Goal: Check status: Check status

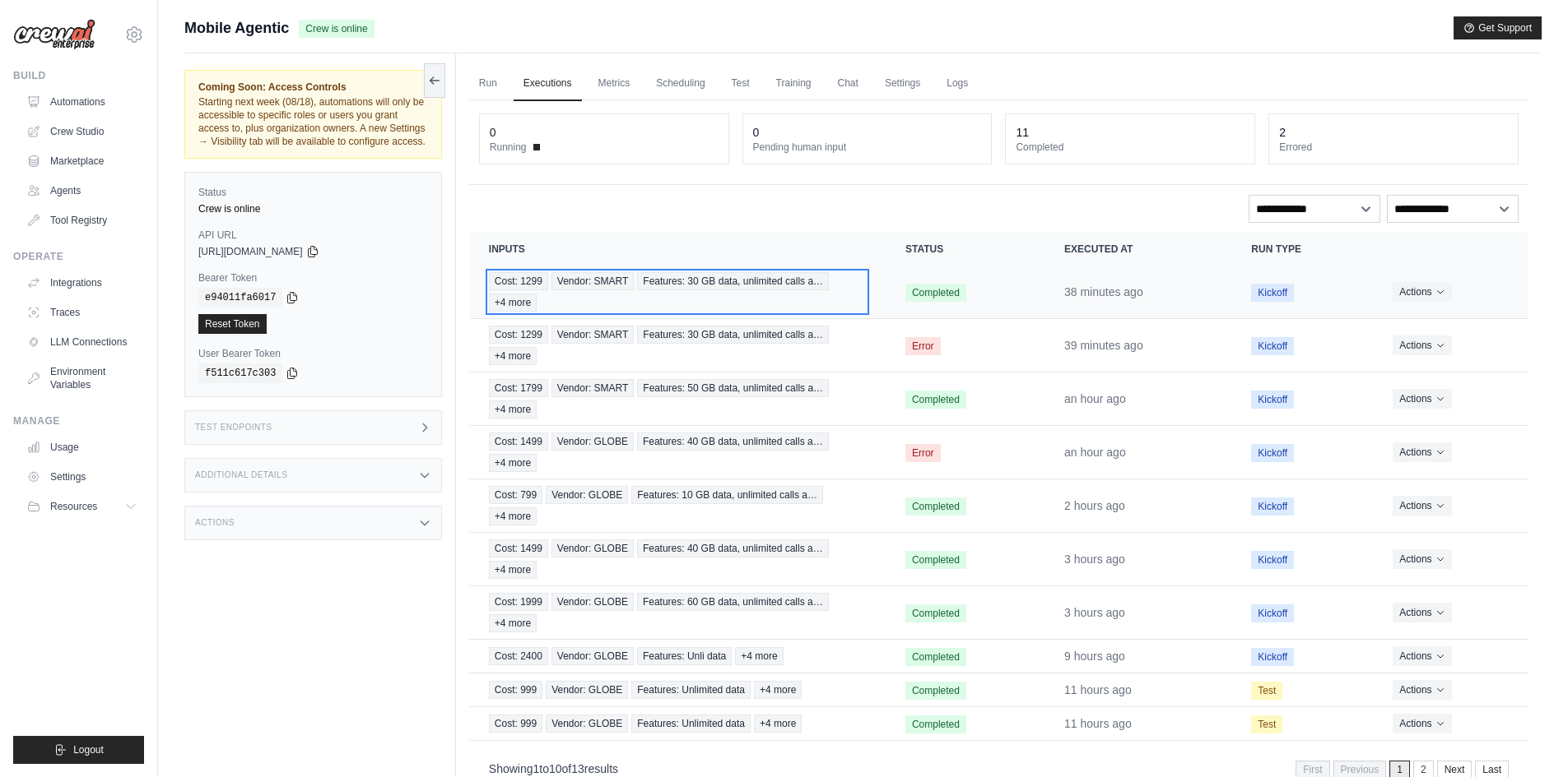
click at [845, 300] on div "Cost: 1299 Vendor: SMART Features: 30 GB data, unlimited calls a… +4 more" at bounding box center [677, 291] width 377 height 39
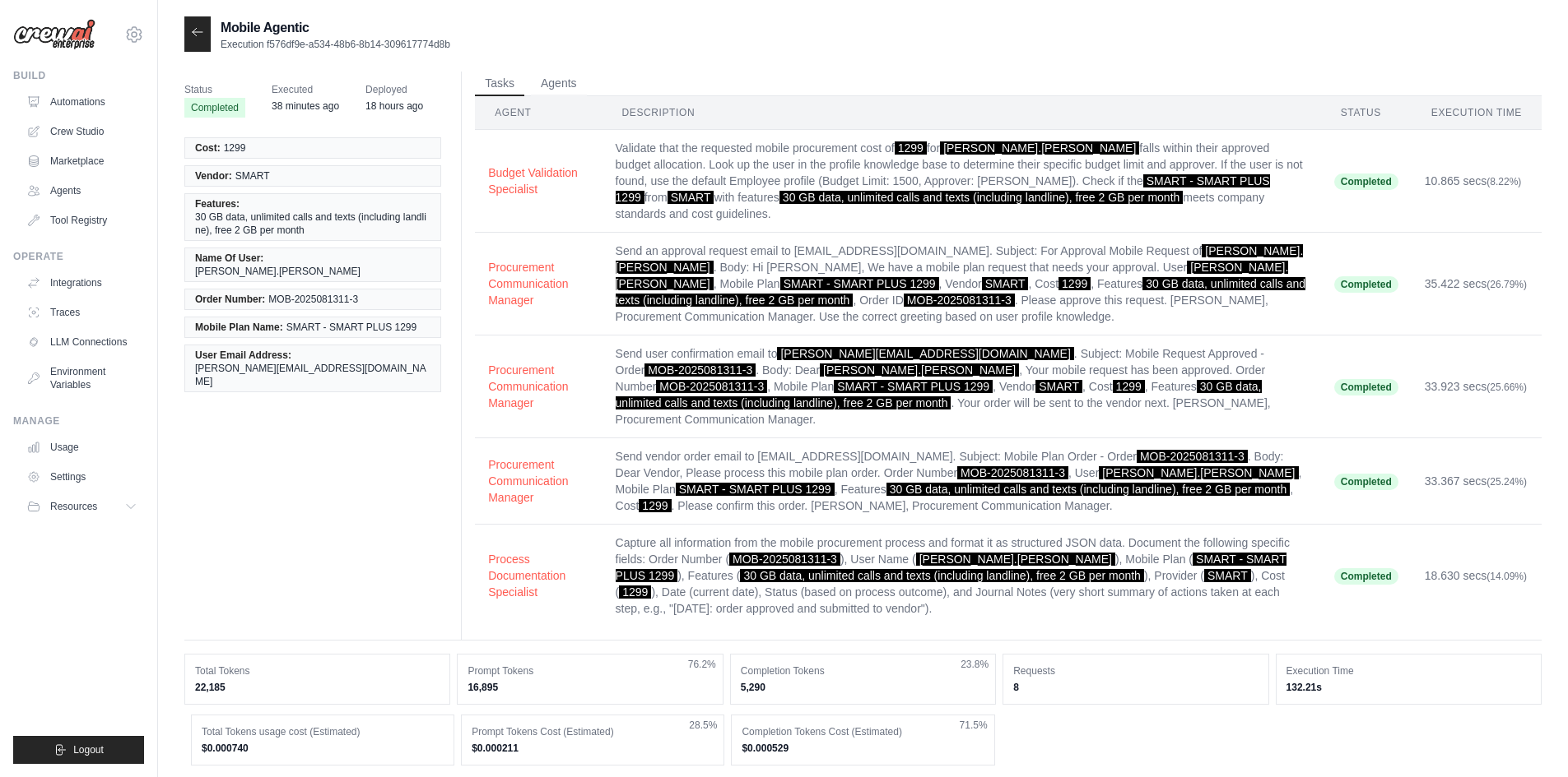
click at [679, 108] on th "Description" at bounding box center [962, 113] width 719 height 34
click at [573, 80] on button "Agents" at bounding box center [559, 83] width 56 height 24
click at [499, 88] on button "Tasks" at bounding box center [499, 83] width 50 height 24
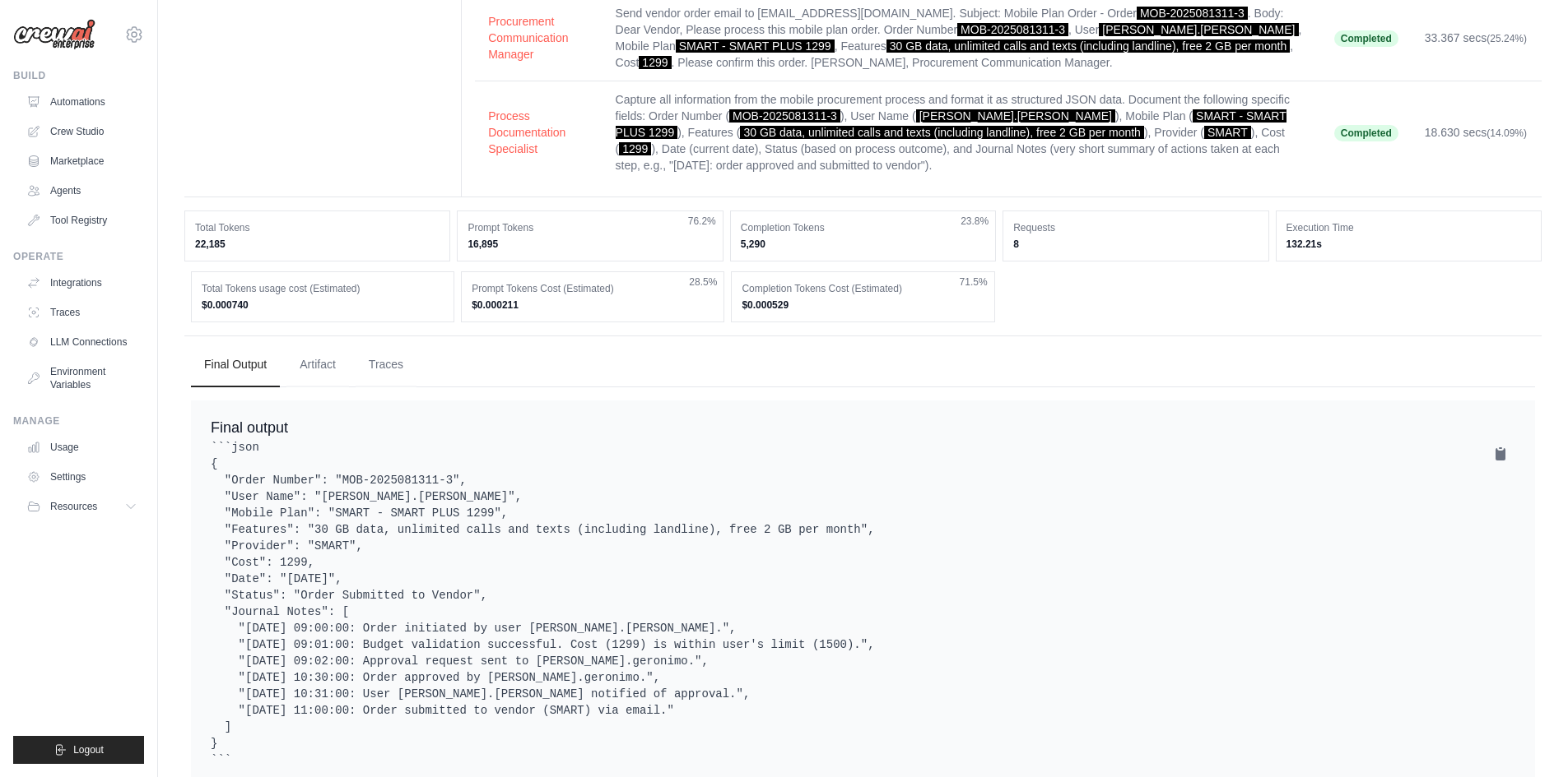
scroll to position [460, 0]
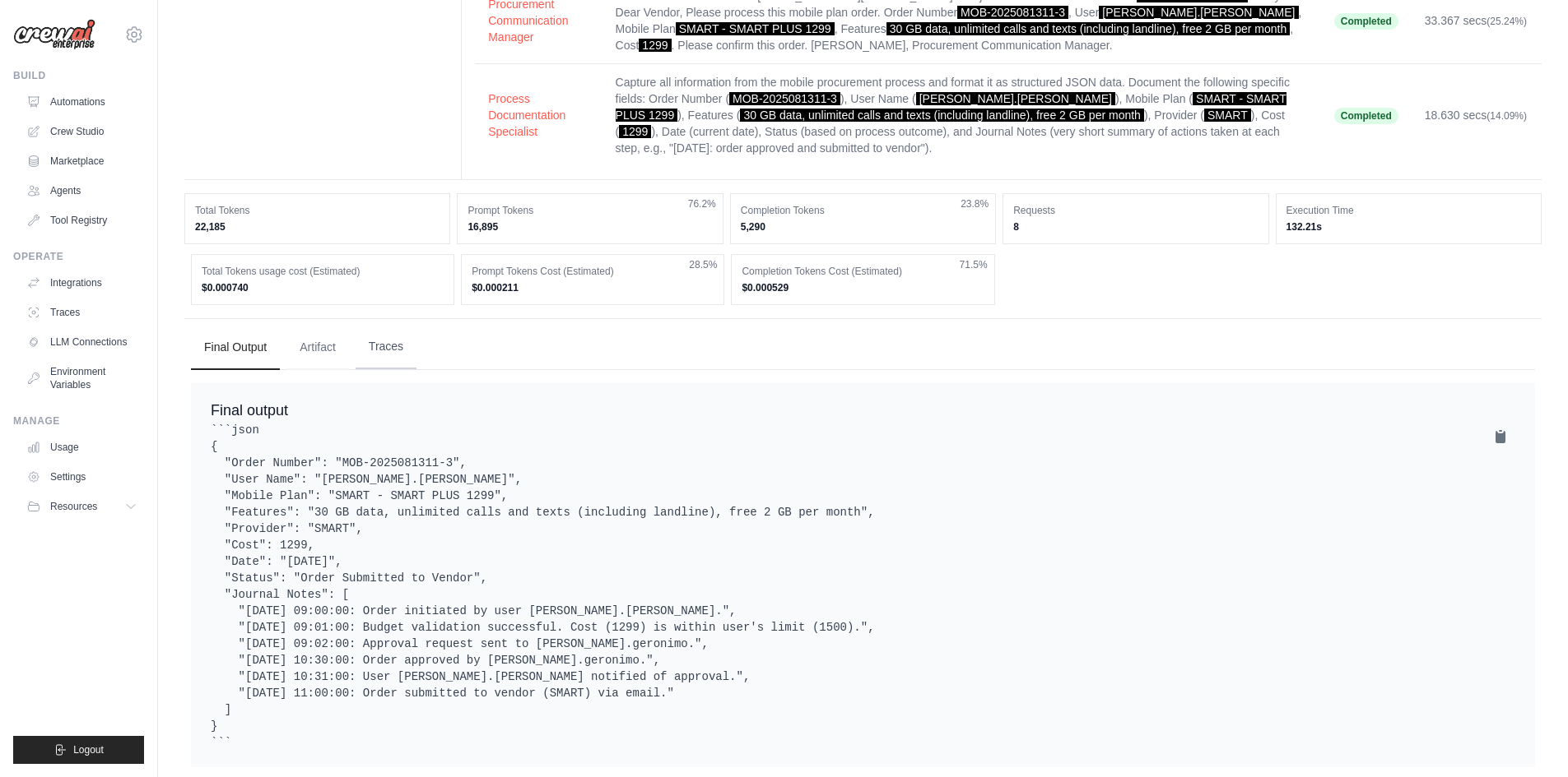
click at [390, 325] on button "Traces" at bounding box center [385, 347] width 61 height 45
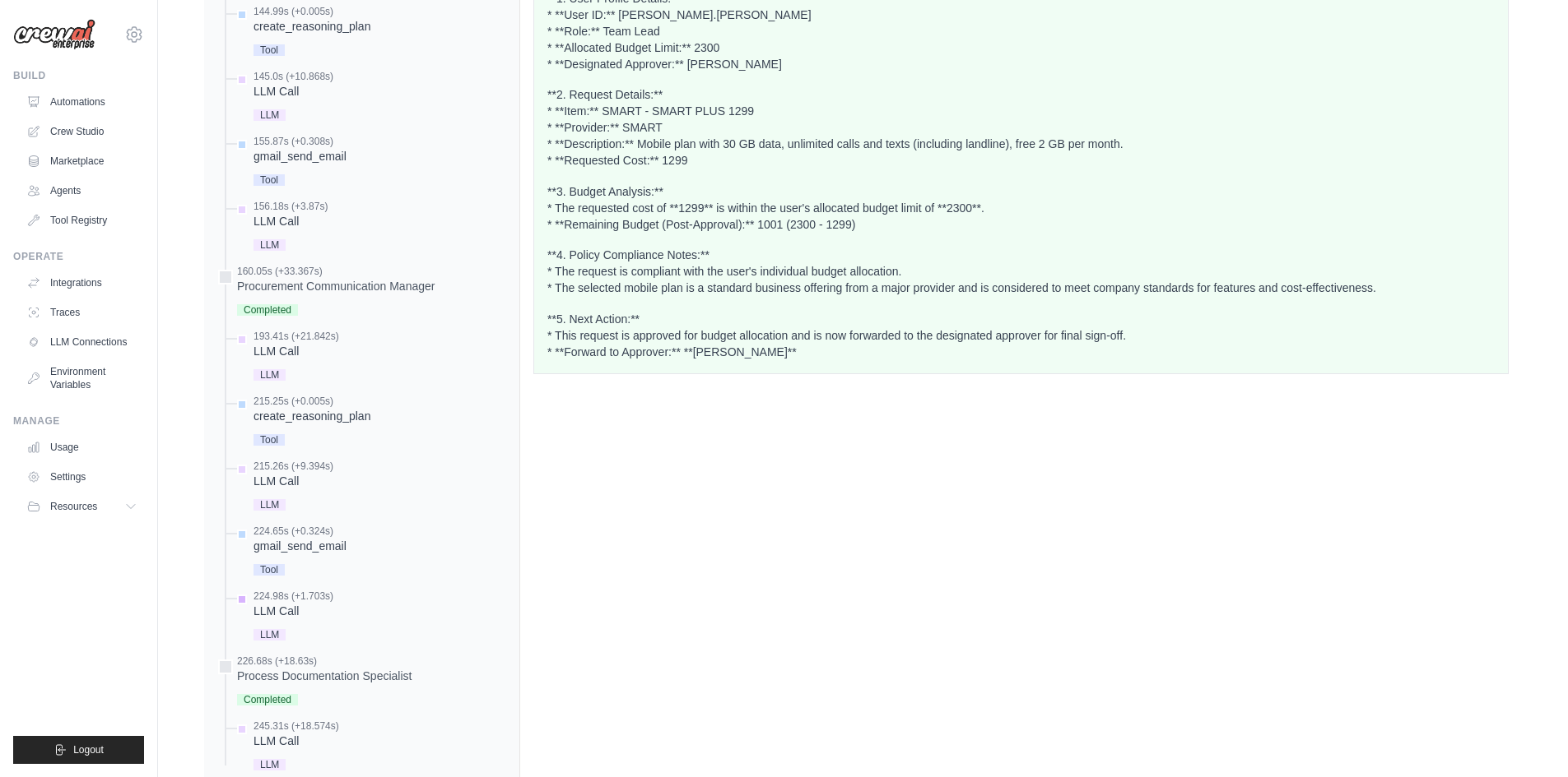
scroll to position [1497, 0]
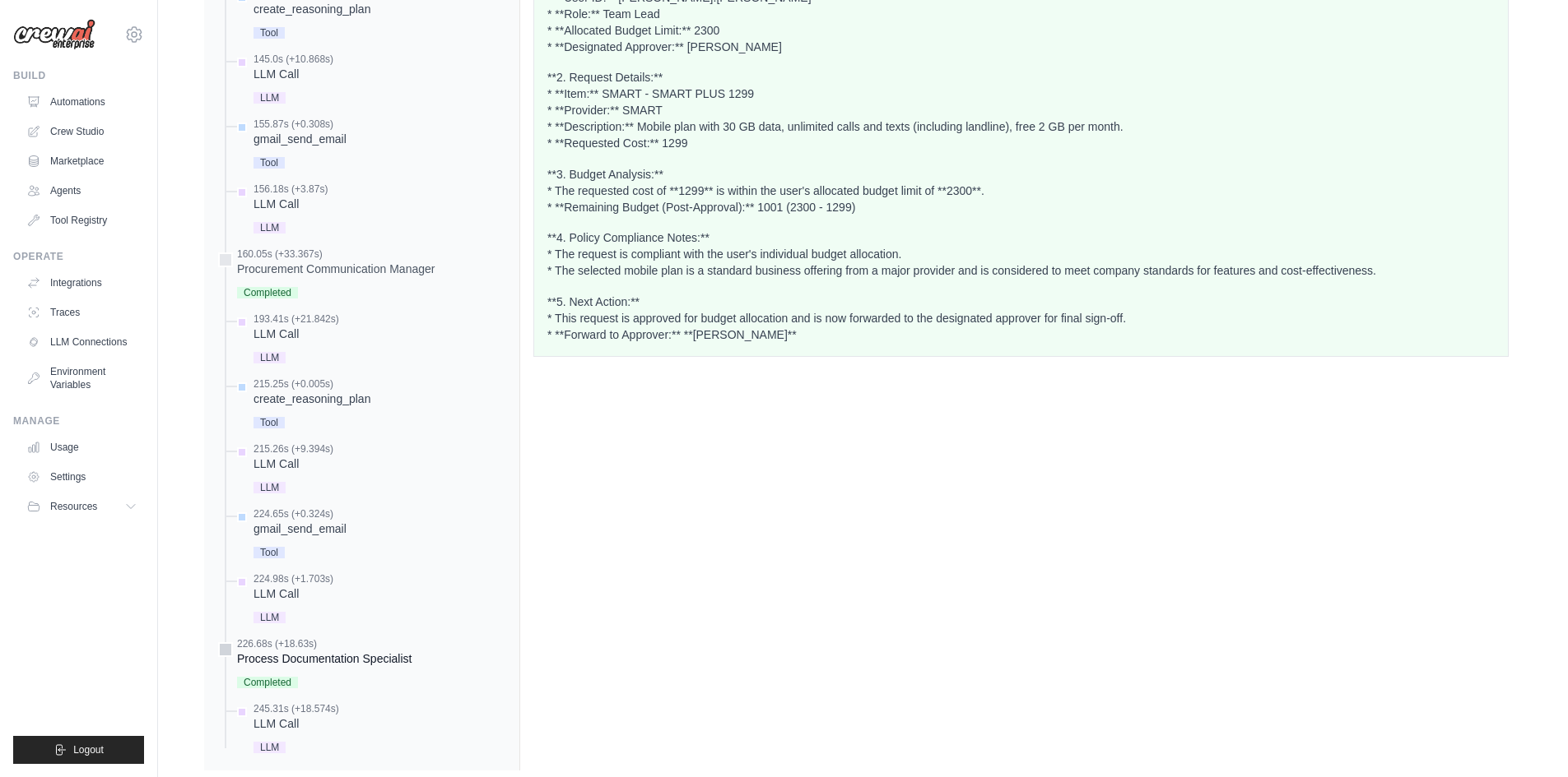
click at [300, 651] on div "Process Documentation Specialist" at bounding box center [324, 659] width 175 height 17
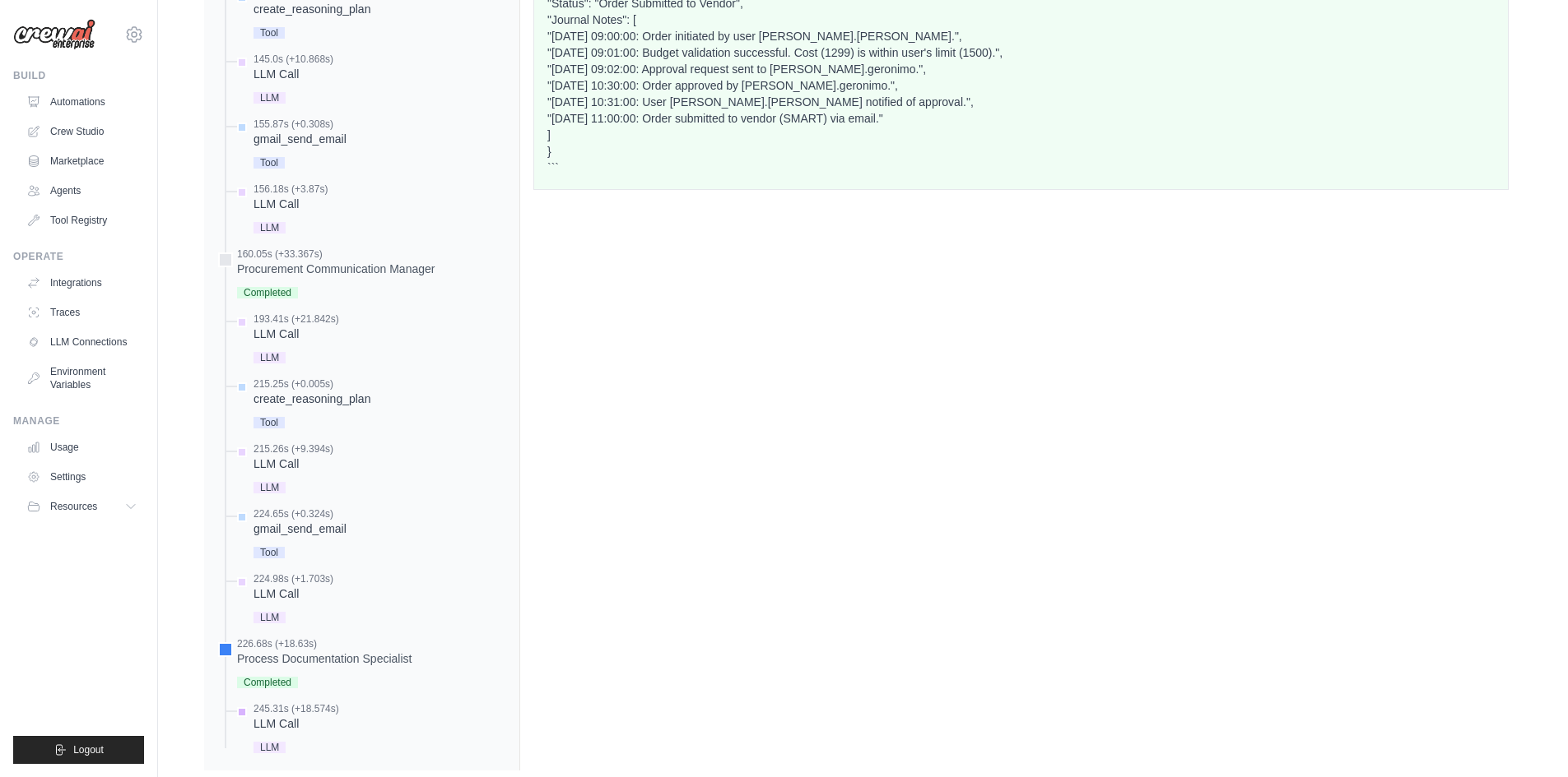
click at [285, 715] on div "LLM Call" at bounding box center [296, 724] width 86 height 17
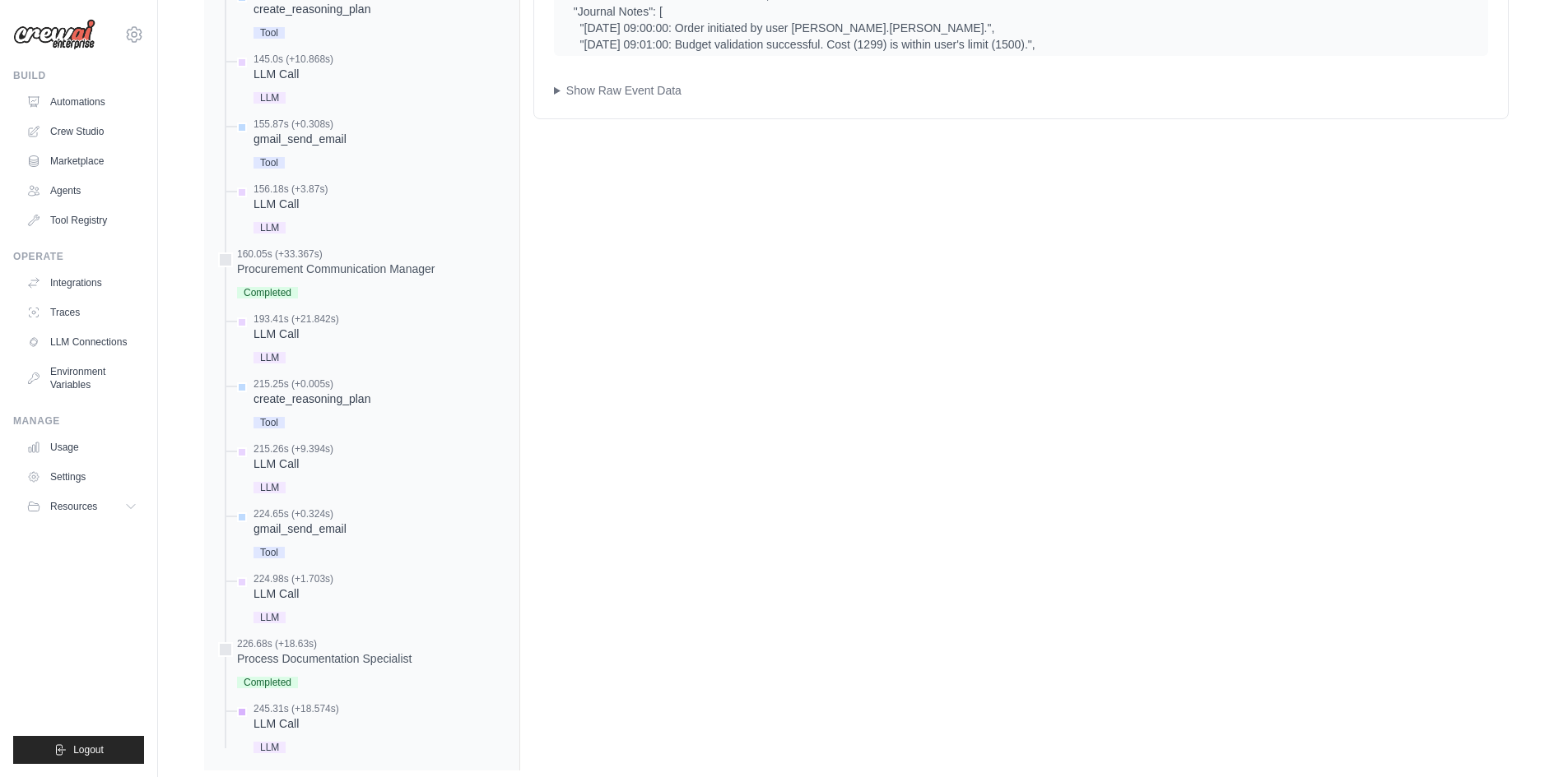
click at [279, 742] on span "LLM" at bounding box center [269, 747] width 32 height 11
click at [563, 82] on summary "Show Raw Event Data" at bounding box center [1021, 91] width 934 height 17
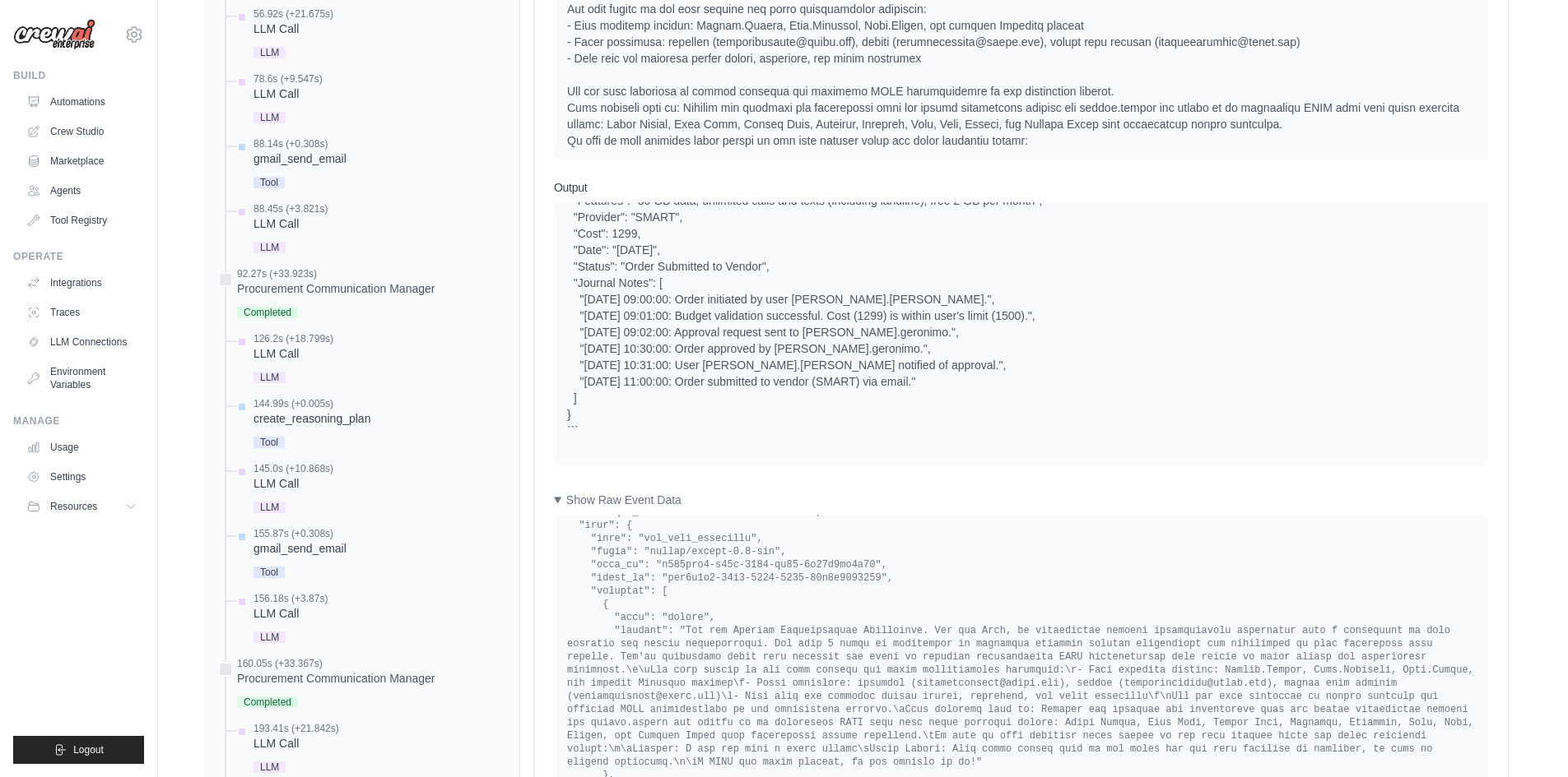
scroll to position [1085, 0]
click at [551, 467] on div "Input System User Output Show Raw Event Data Completion Event" at bounding box center [1021, 353] width 974 height 996
click at [556, 493] on summary "Show Raw Event Data" at bounding box center [1021, 502] width 934 height 17
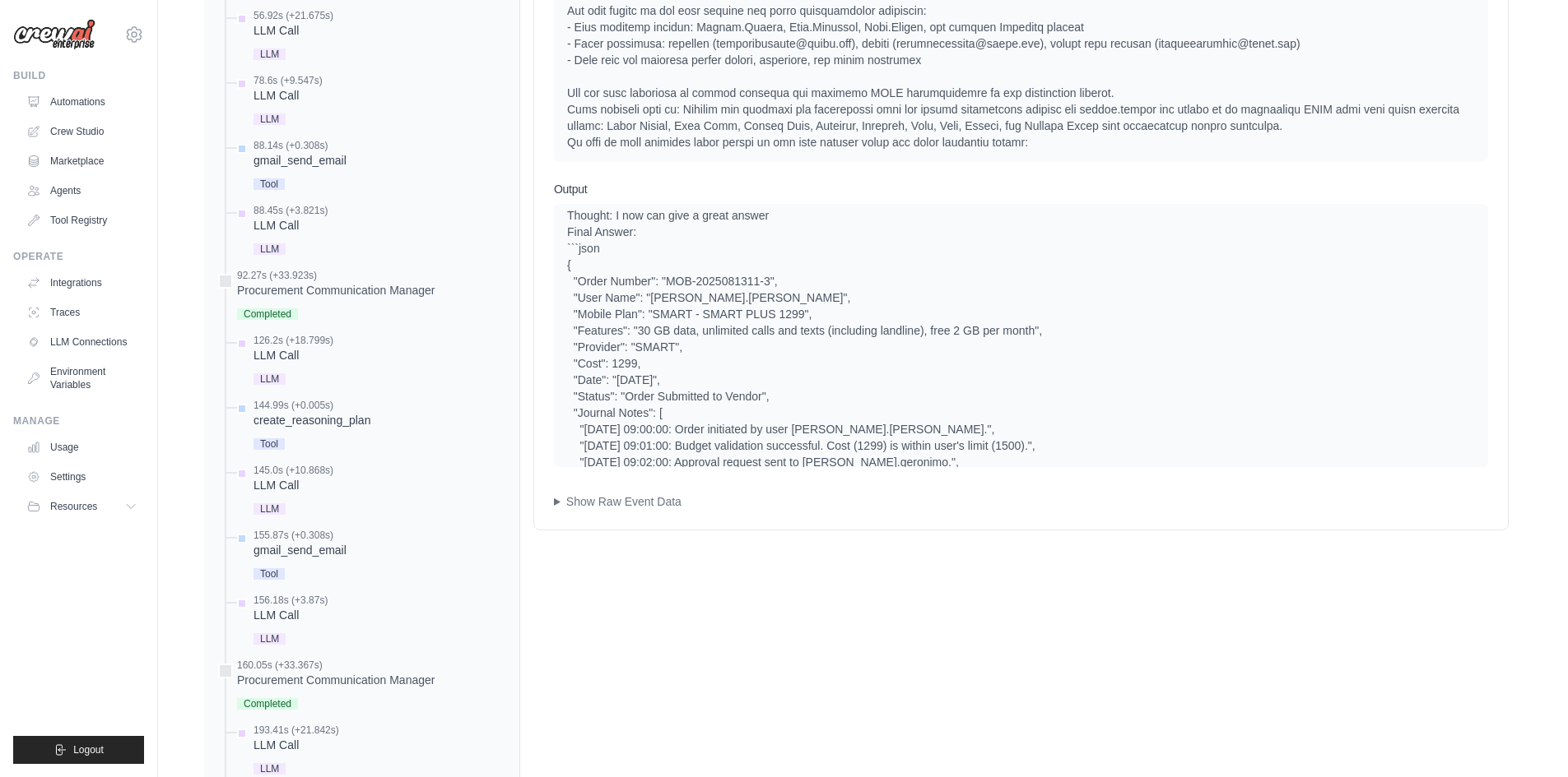
scroll to position [0, 0]
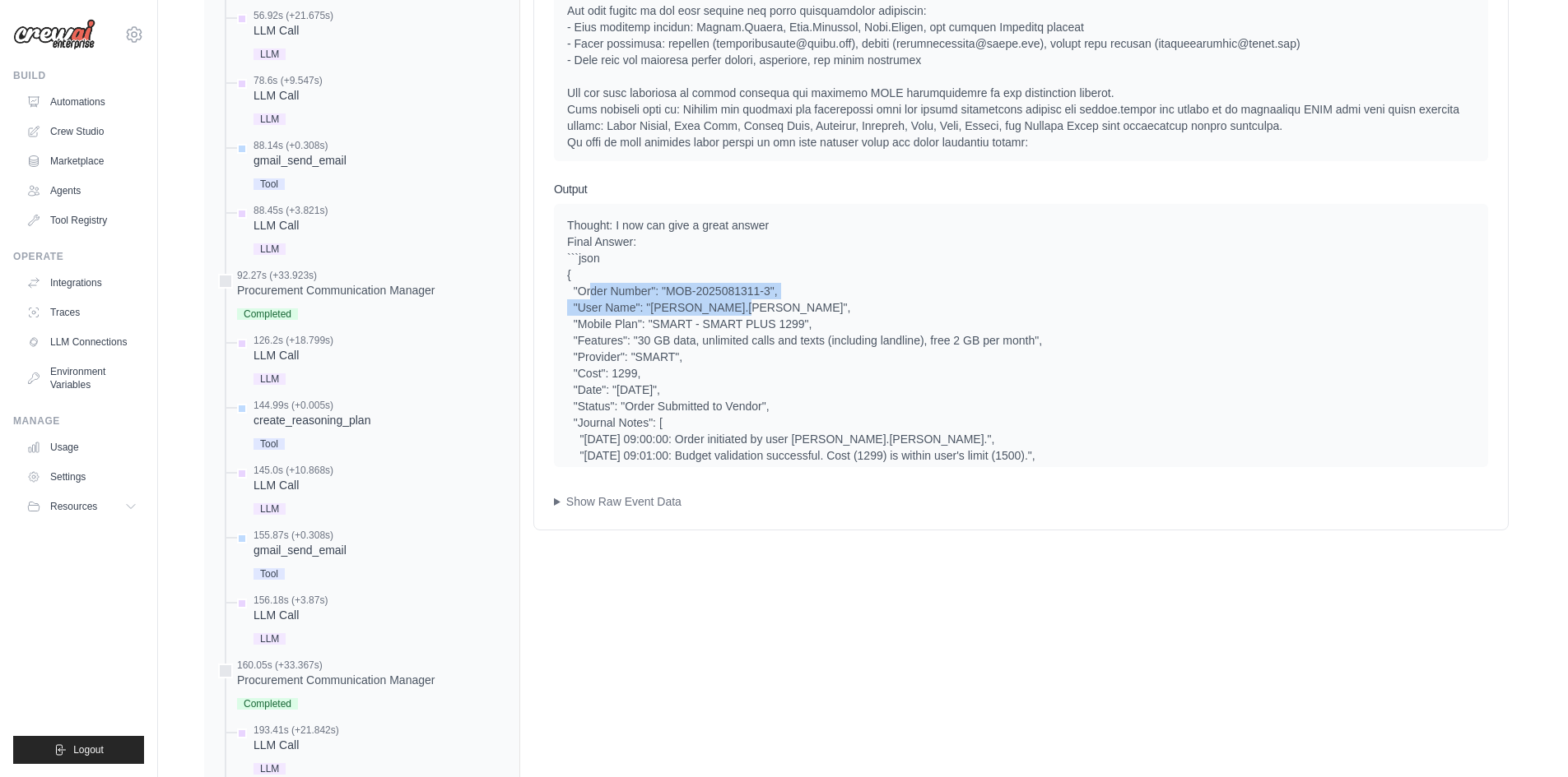
drag, startPoint x: 589, startPoint y: 259, endPoint x: 728, endPoint y: 268, distance: 139.3
click at [728, 268] on div "Thought: I now can give a great answer Final Answer: ```json { "Order Number": …" at bounding box center [1020, 397] width 907 height 361
click at [720, 320] on div "Thought: I now can give a great answer Final Answer: ```json { "Order Number": …" at bounding box center [1020, 397] width 907 height 361
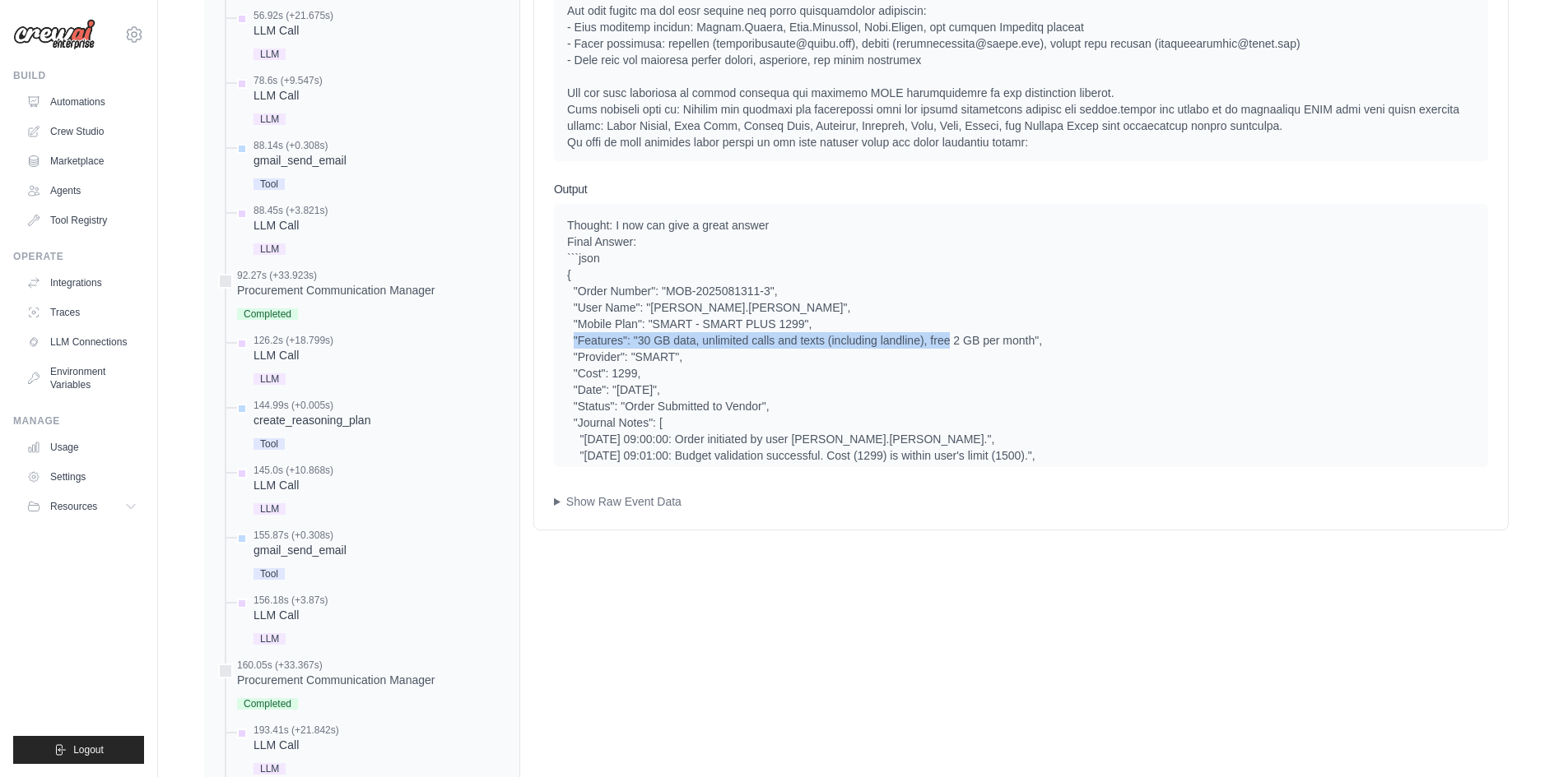
drag, startPoint x: 642, startPoint y: 309, endPoint x: 1029, endPoint y: 312, distance: 387.0
click at [1029, 312] on div "Thought: I now can give a great answer Final Answer: ```json { "Order Number": …" at bounding box center [1020, 397] width 907 height 361
click at [664, 324] on div "Thought: I now can give a great answer Final Answer: ```json { "Order Number": …" at bounding box center [1020, 397] width 907 height 361
click at [719, 360] on div "Thought: I now can give a great answer Final Answer: ```json { "Order Number": …" at bounding box center [1020, 397] width 907 height 361
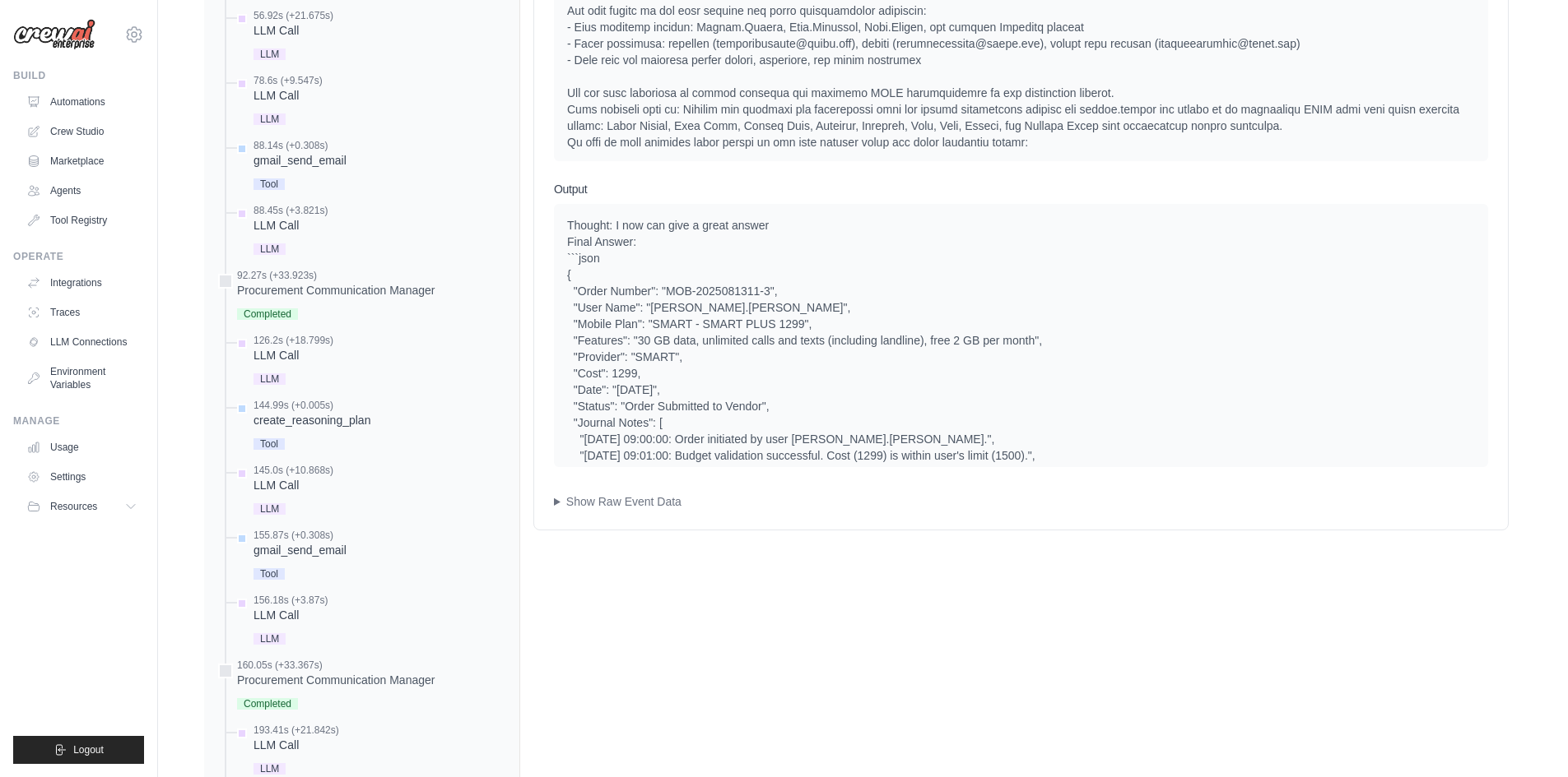
scroll to position [82, 0]
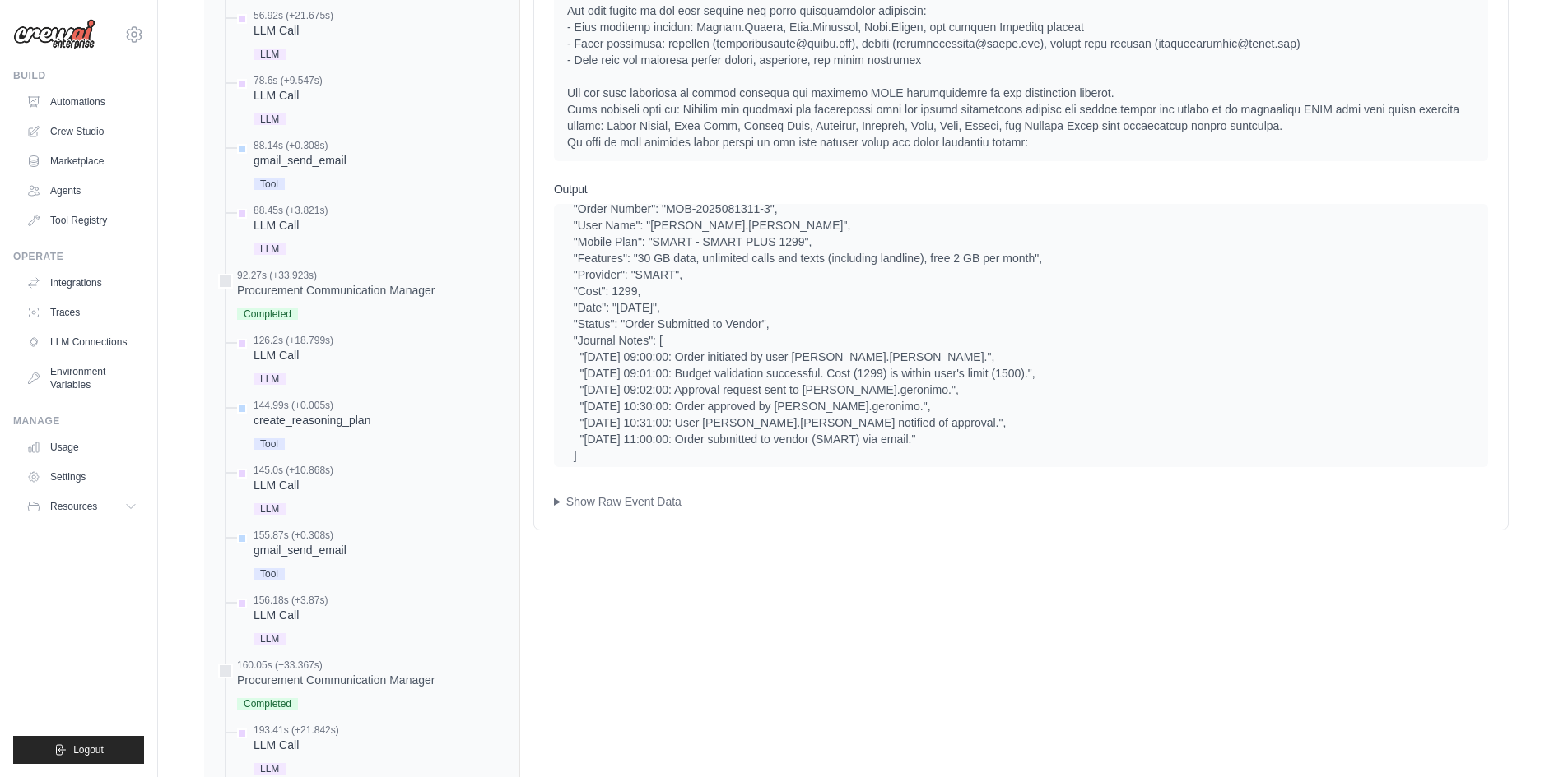
click at [680, 725] on div "LLM Call 2025-08-13 12:20:55 (Duration: 18.57s) Input System User Output Show R…" at bounding box center [1021, 476] width 1002 height 1410
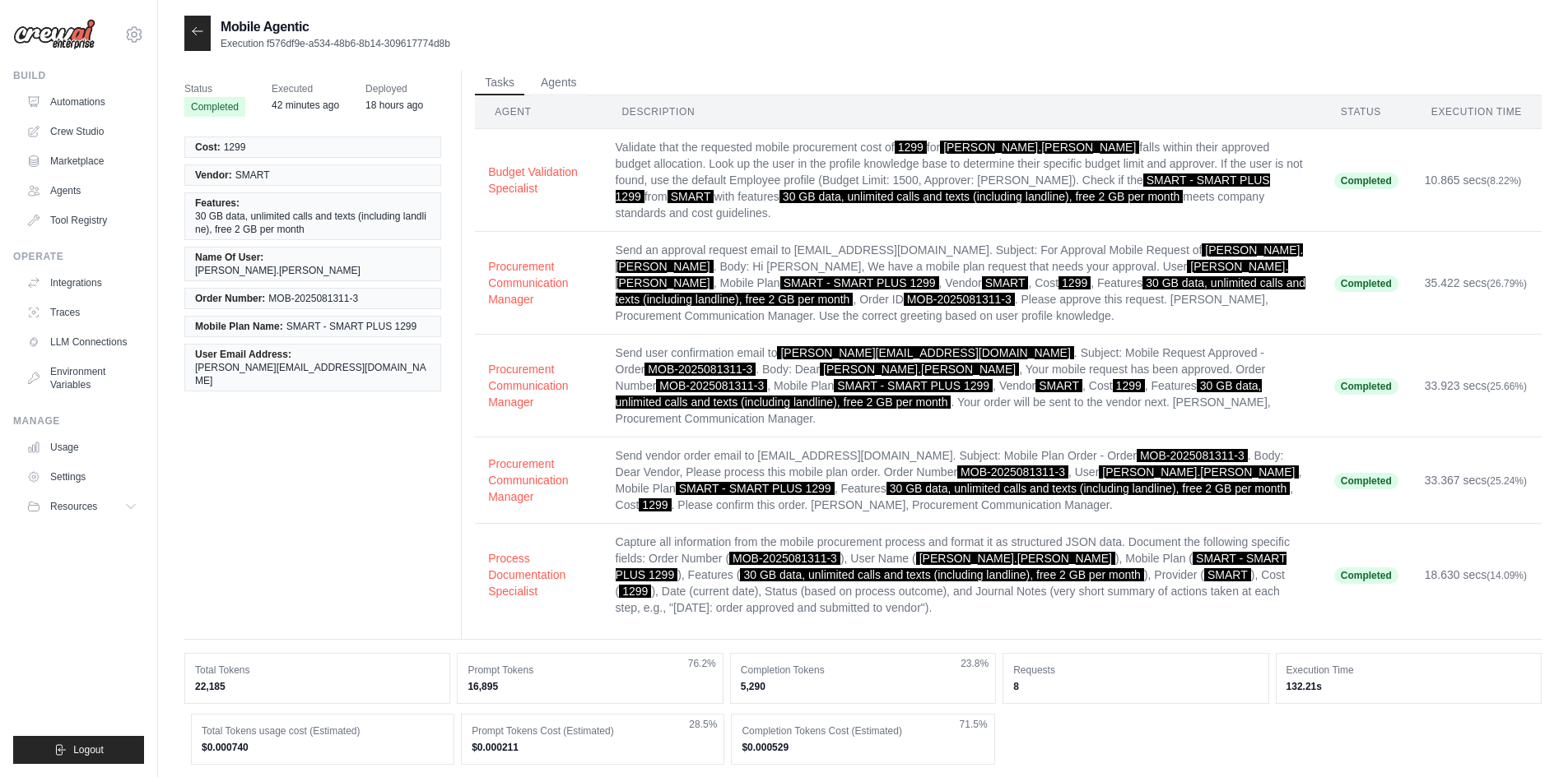
scroll to position [0, 0]
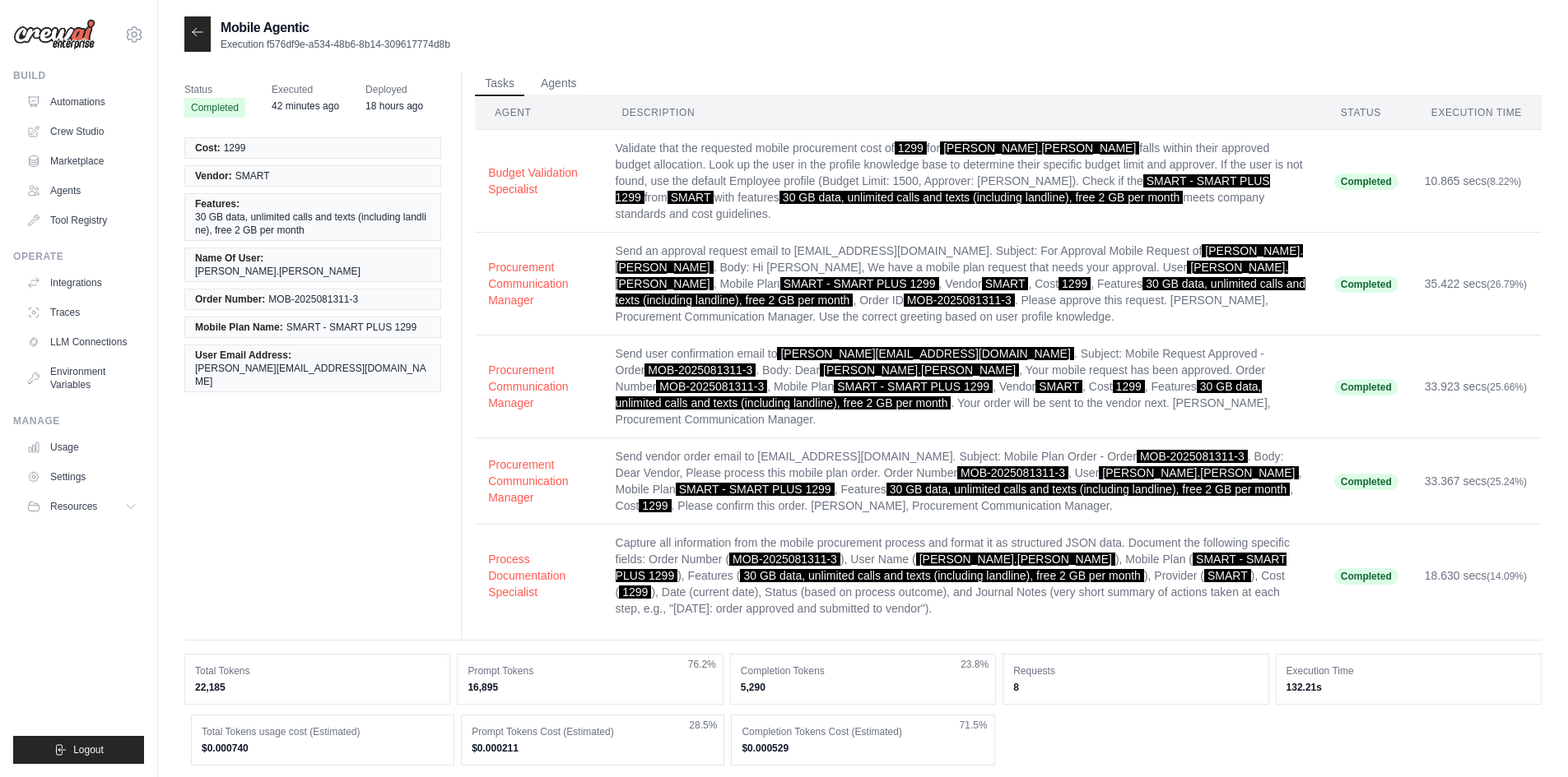
click at [194, 31] on icon at bounding box center [197, 32] width 13 height 13
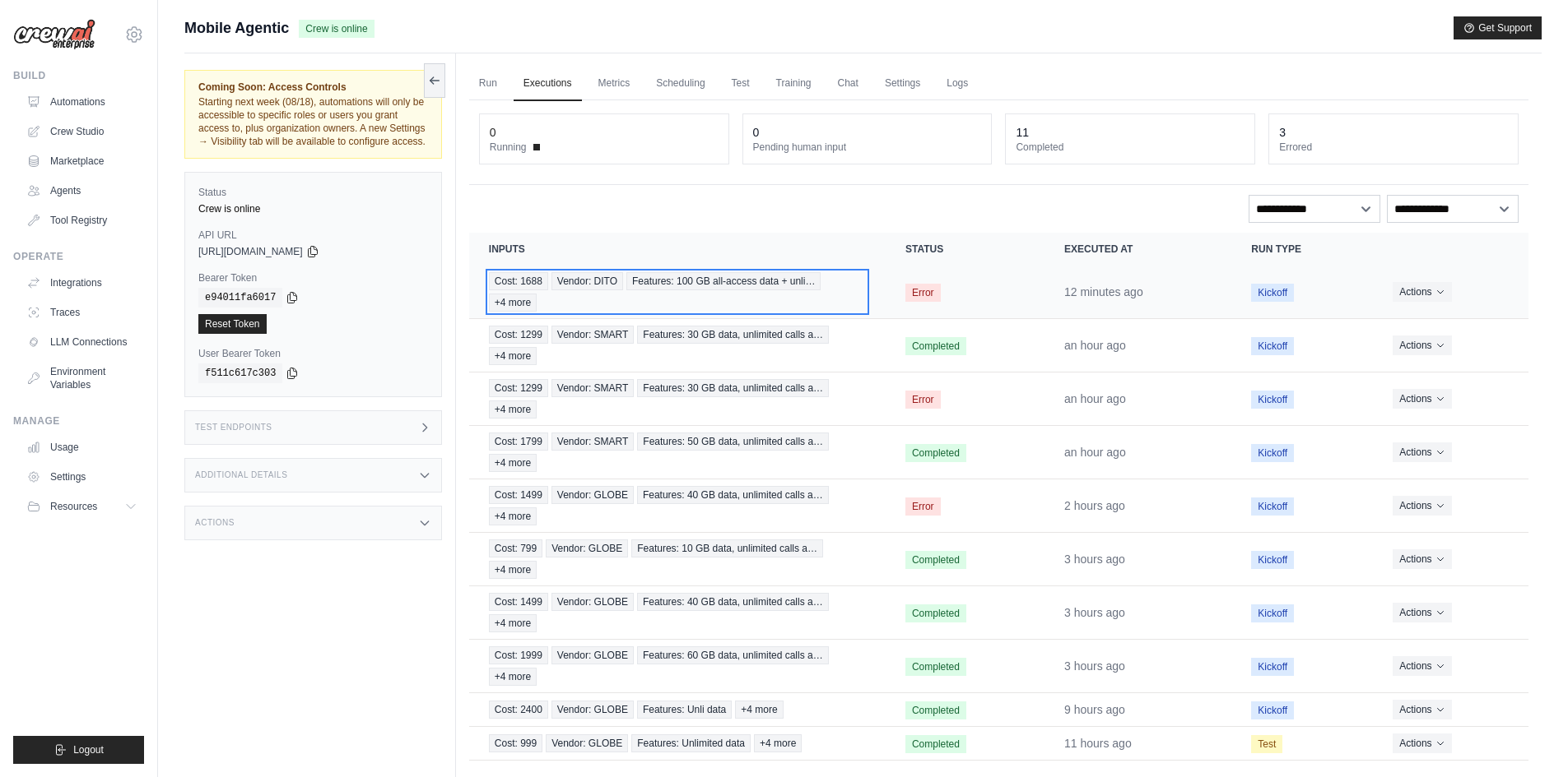
click at [754, 300] on div "Cost: 1688 Vendor: DITO Features: 100 GB all-access data + unli… +4 more" at bounding box center [677, 291] width 377 height 39
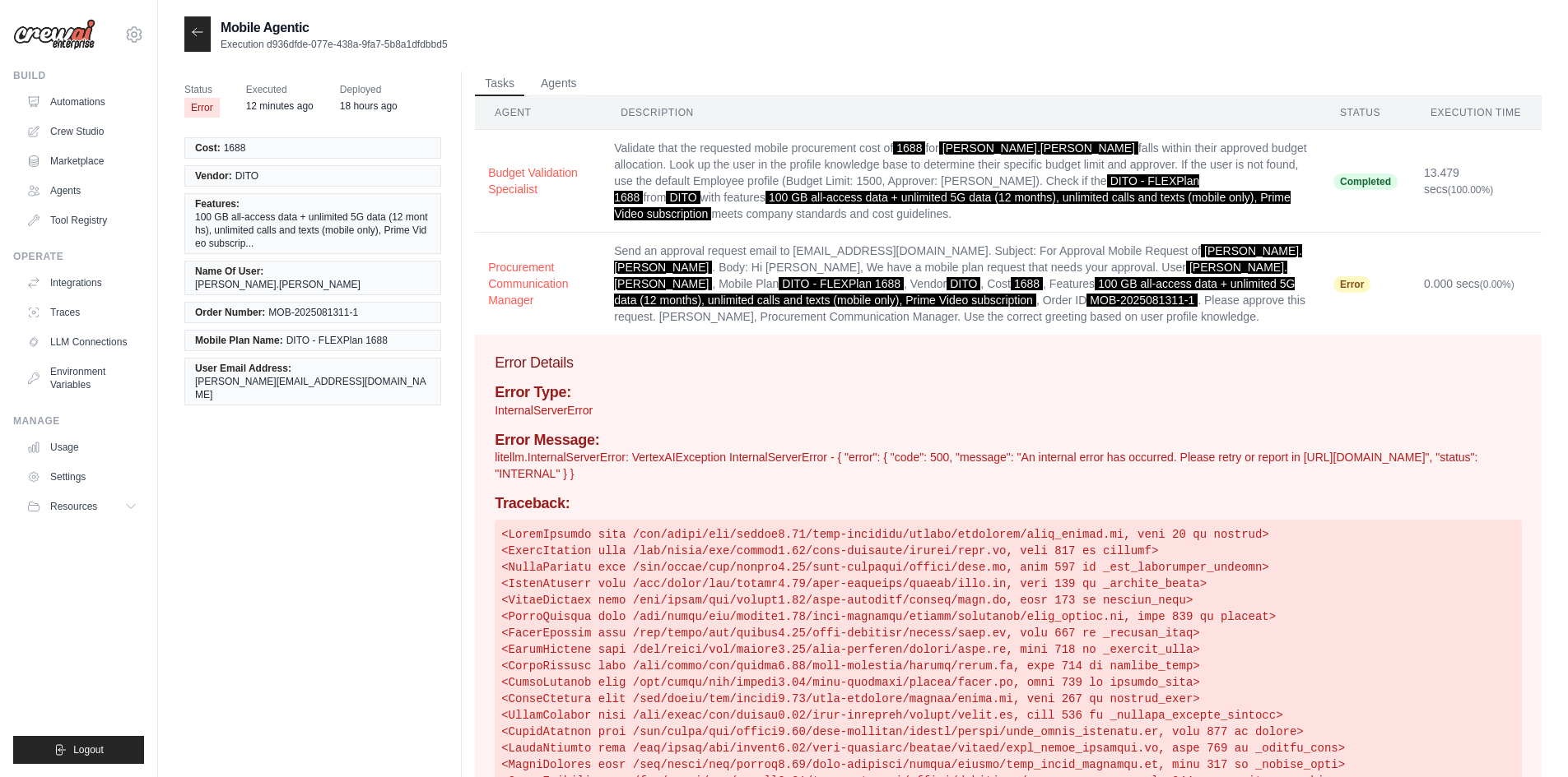
click at [182, 32] on div "Mobile Agentic Execution d936dfde-077e-438a-9fa7-5b8a1dfdbbd5 Status Error Exec…" at bounding box center [862, 496] width 1410 height 958
click at [190, 34] on div at bounding box center [197, 35] width 26 height 35
click at [196, 33] on icon at bounding box center [197, 32] width 13 height 13
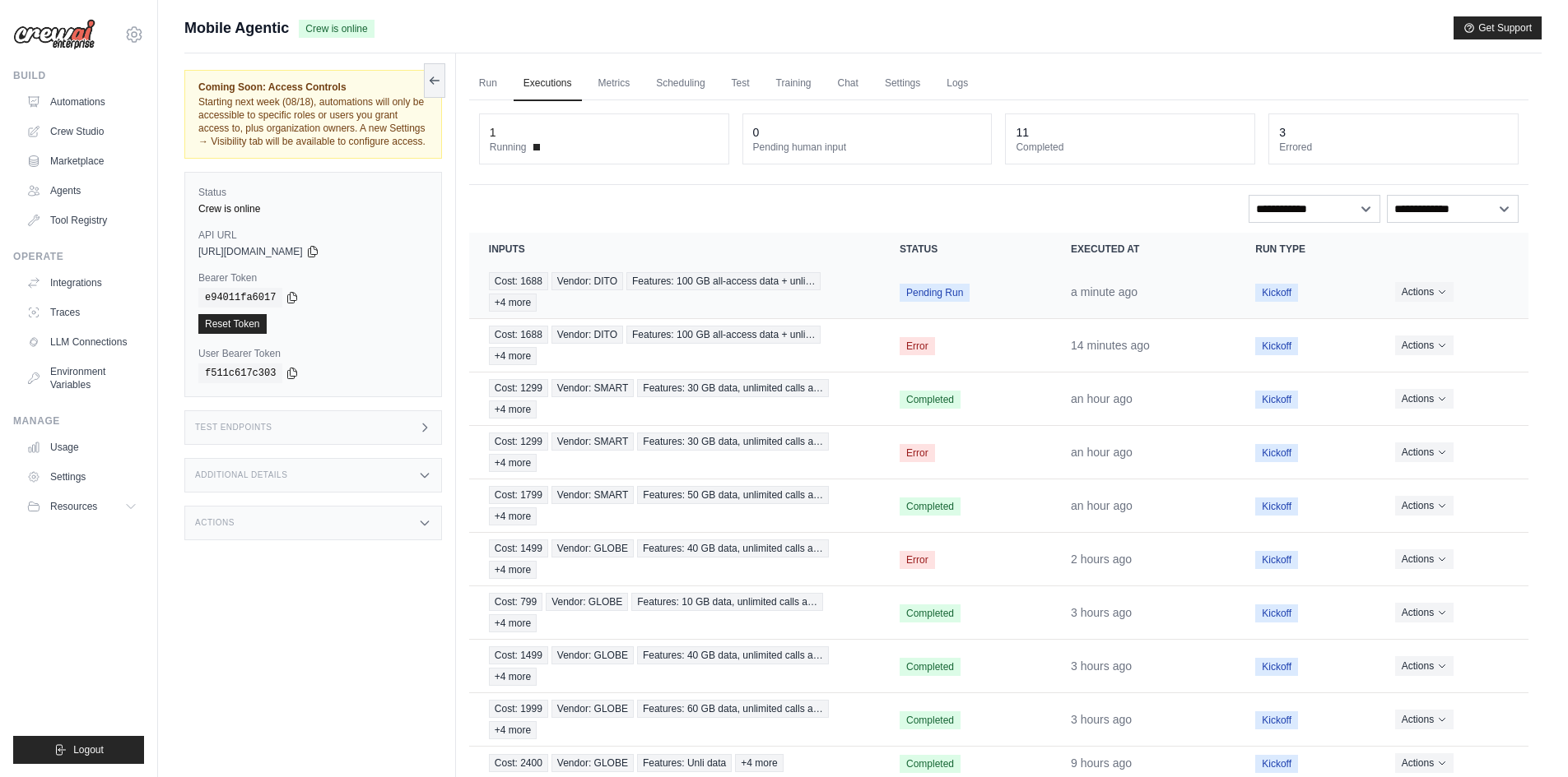
click at [868, 285] on td "Cost: 1688 Vendor: DITO Features: 100 GB all-access data + unli… +4 more" at bounding box center [674, 291] width 410 height 53
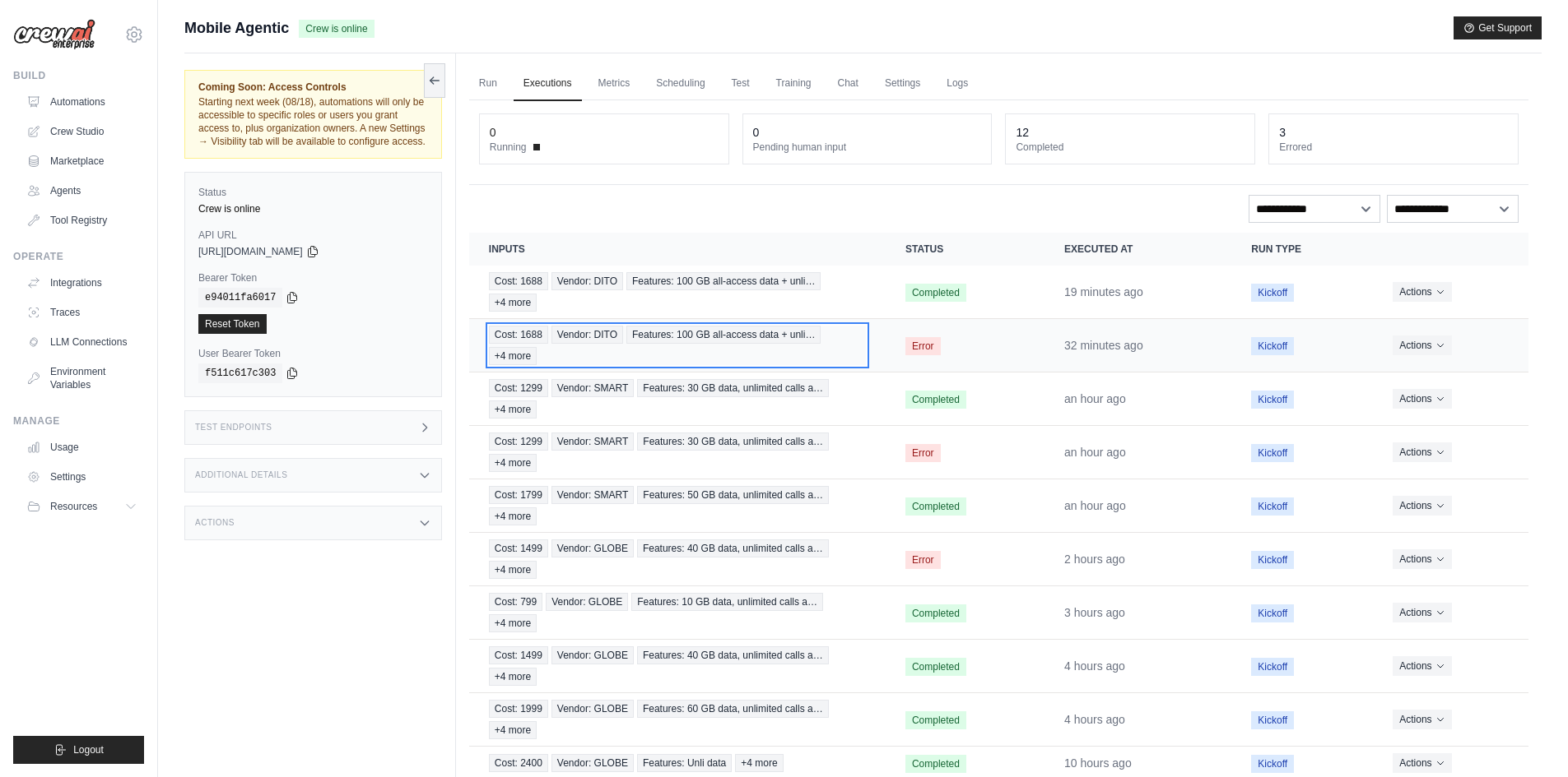
click at [730, 330] on span "Features: 100 GB all-access data + unli…" at bounding box center [723, 334] width 194 height 18
click at [763, 347] on div "Cost: 1688 Vendor: DITO Features: 100 GB all-access data + unli… +4 more" at bounding box center [677, 346] width 377 height 39
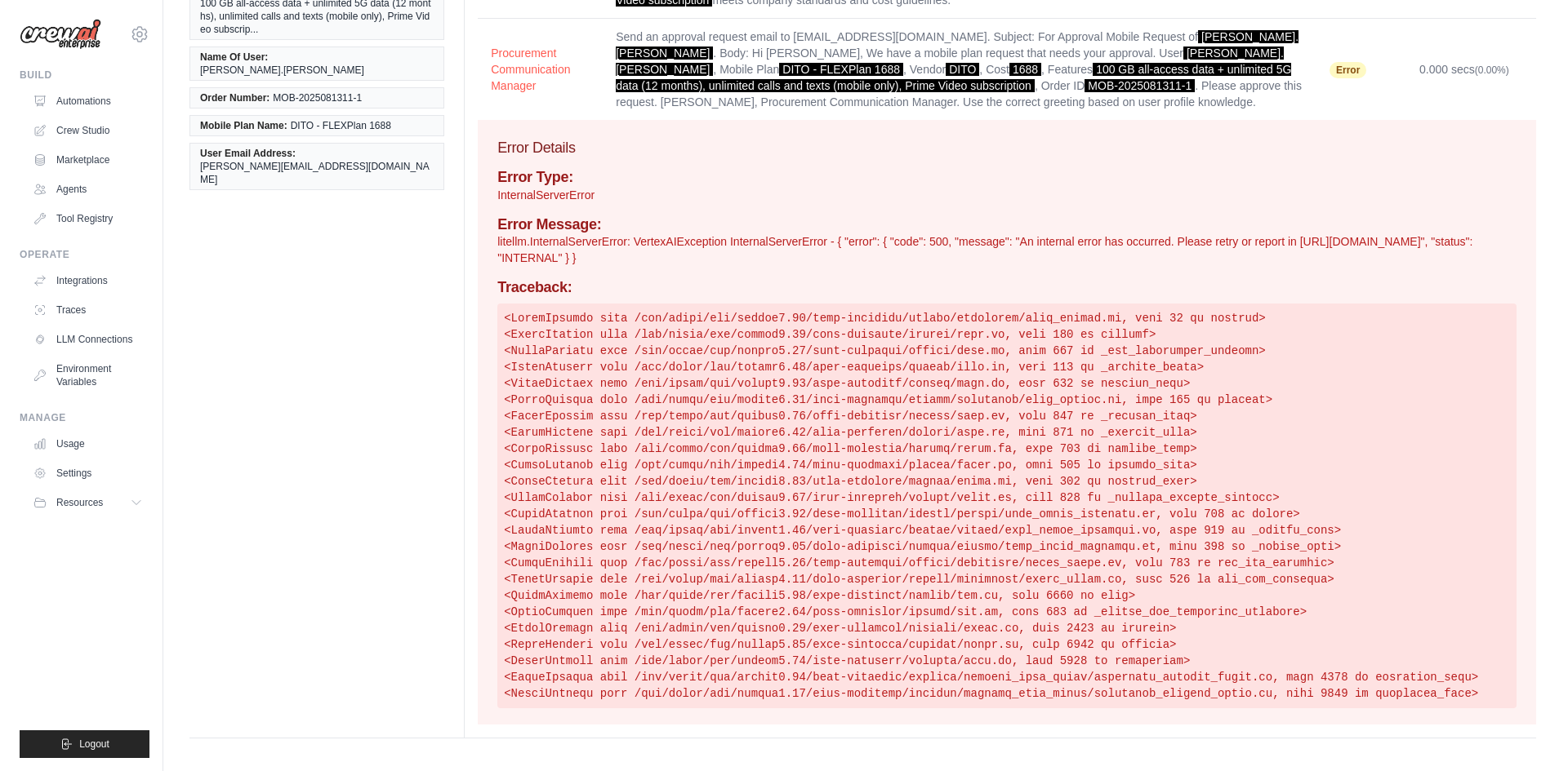
scroll to position [49, 0]
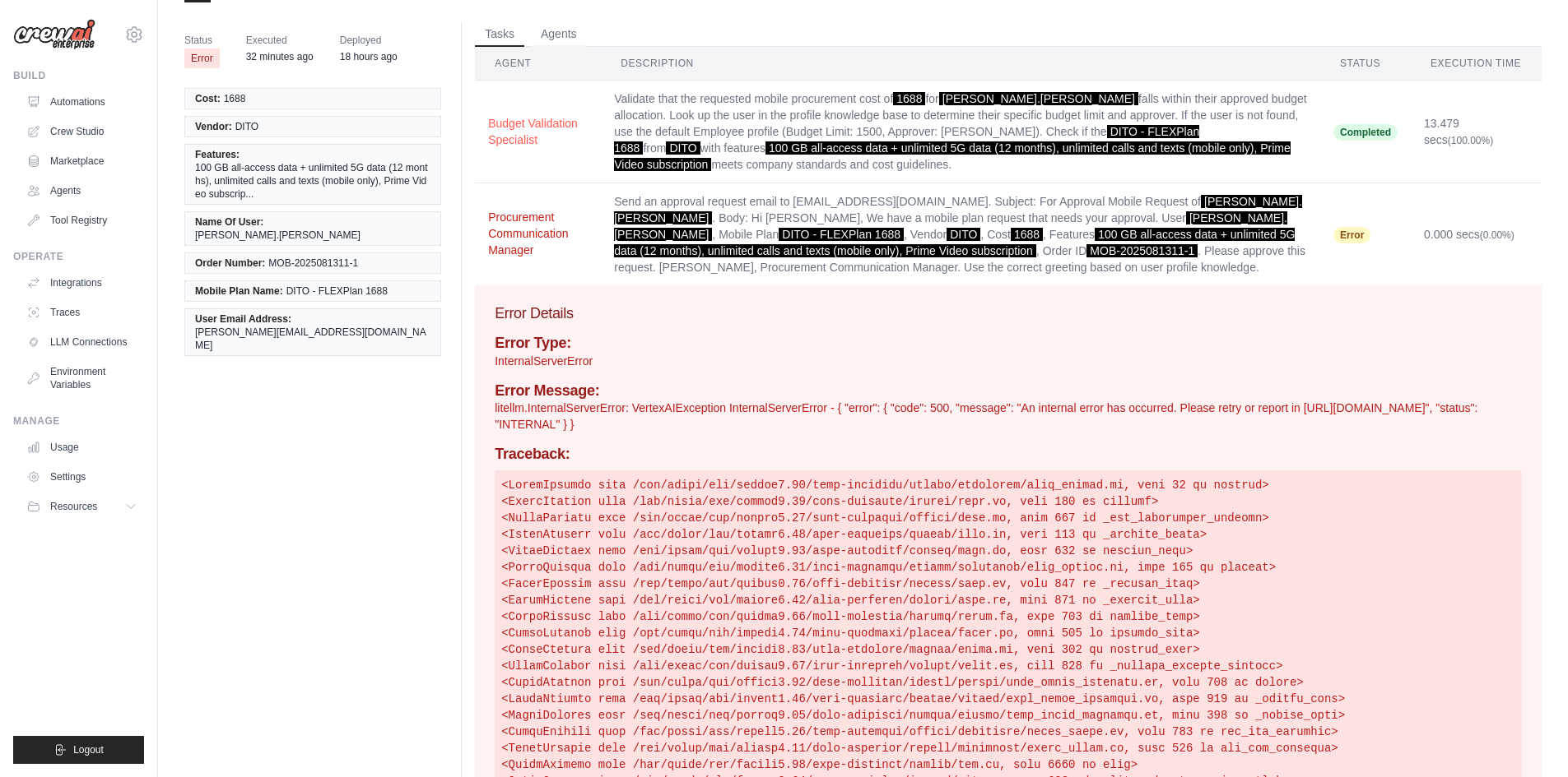
click at [524, 233] on button "Procurement Communication Manager" at bounding box center [537, 233] width 100 height 49
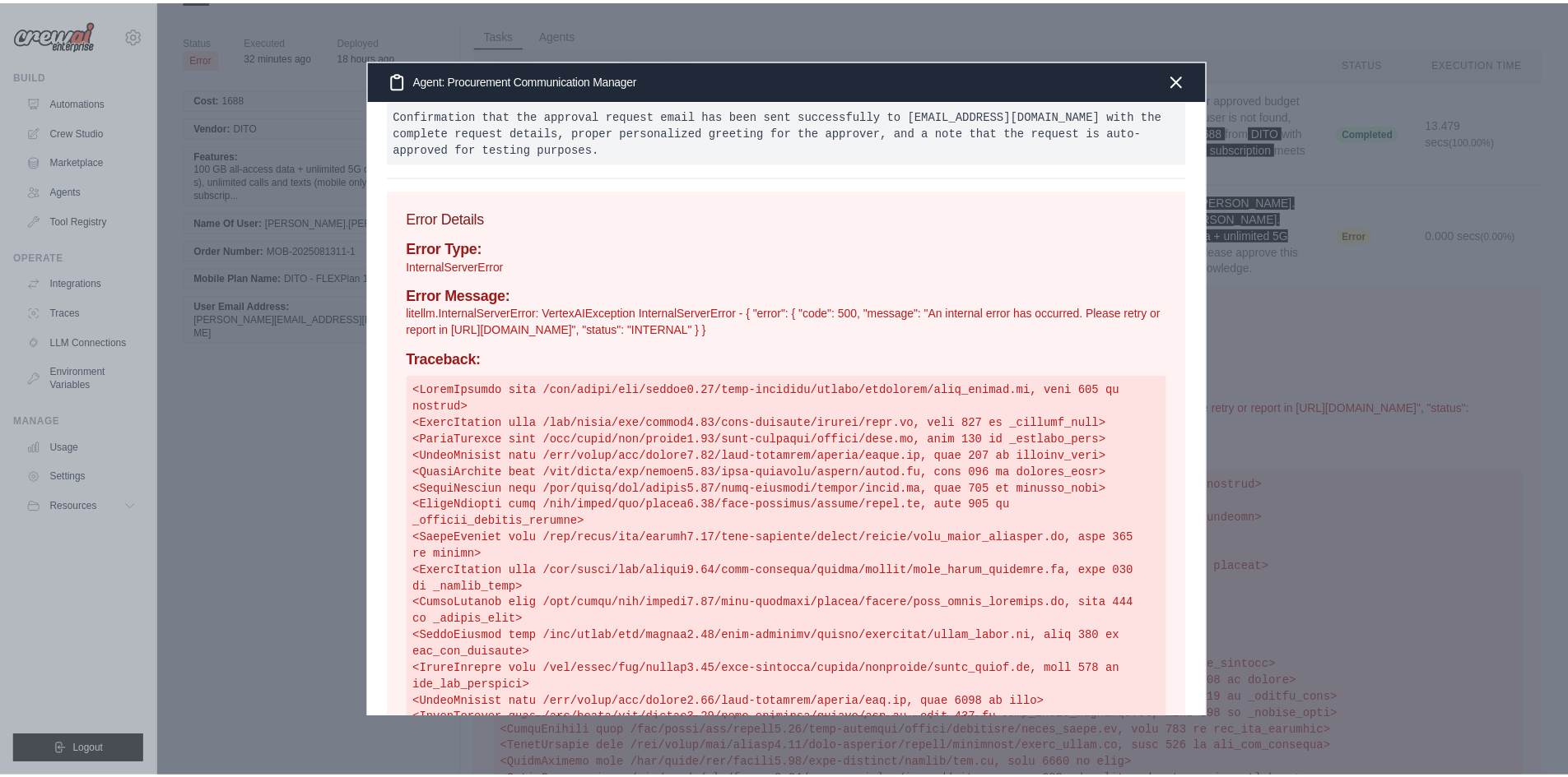
scroll to position [0, 0]
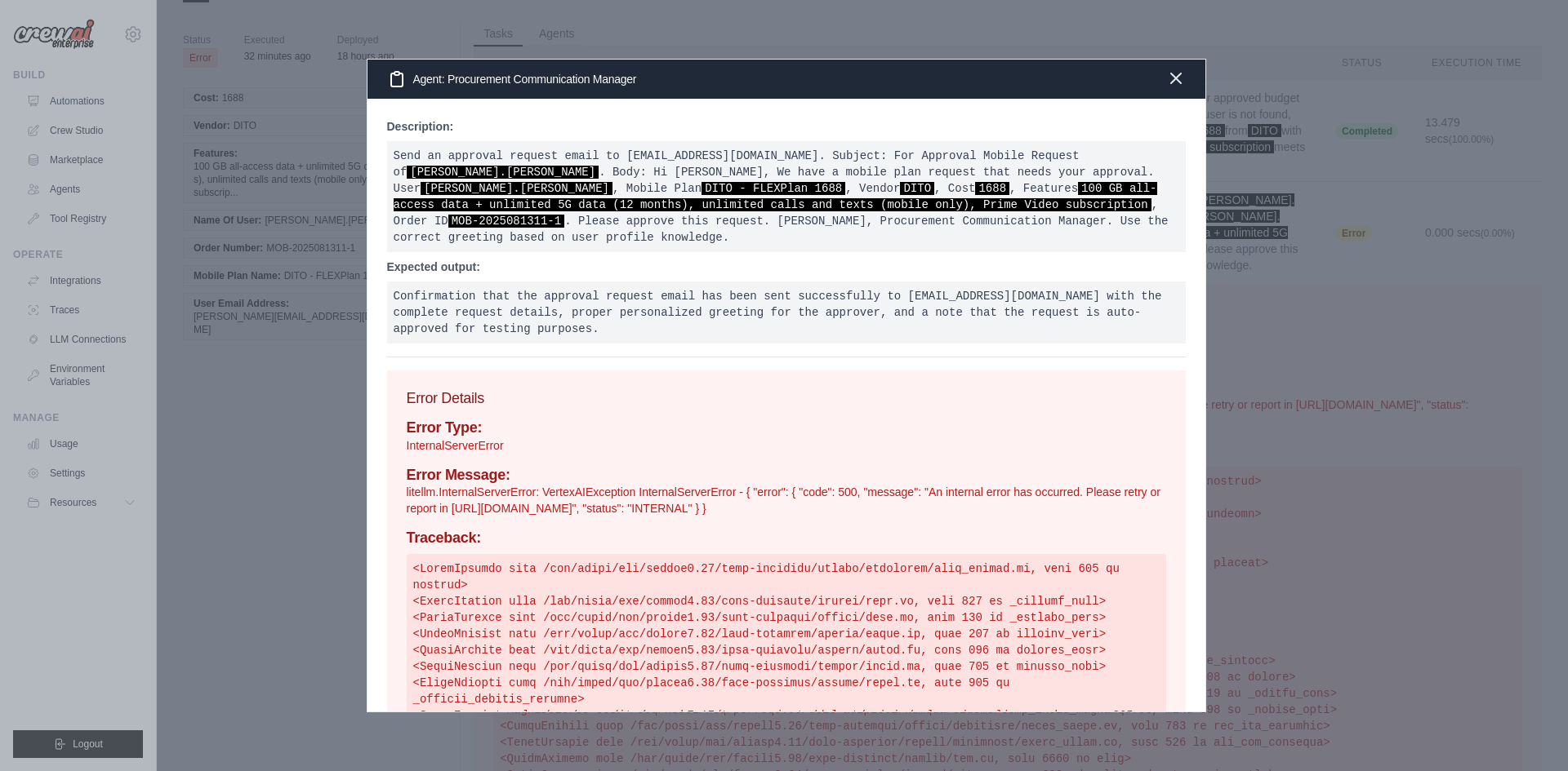
click at [1174, 86] on icon "button" at bounding box center [1176, 78] width 19 height 19
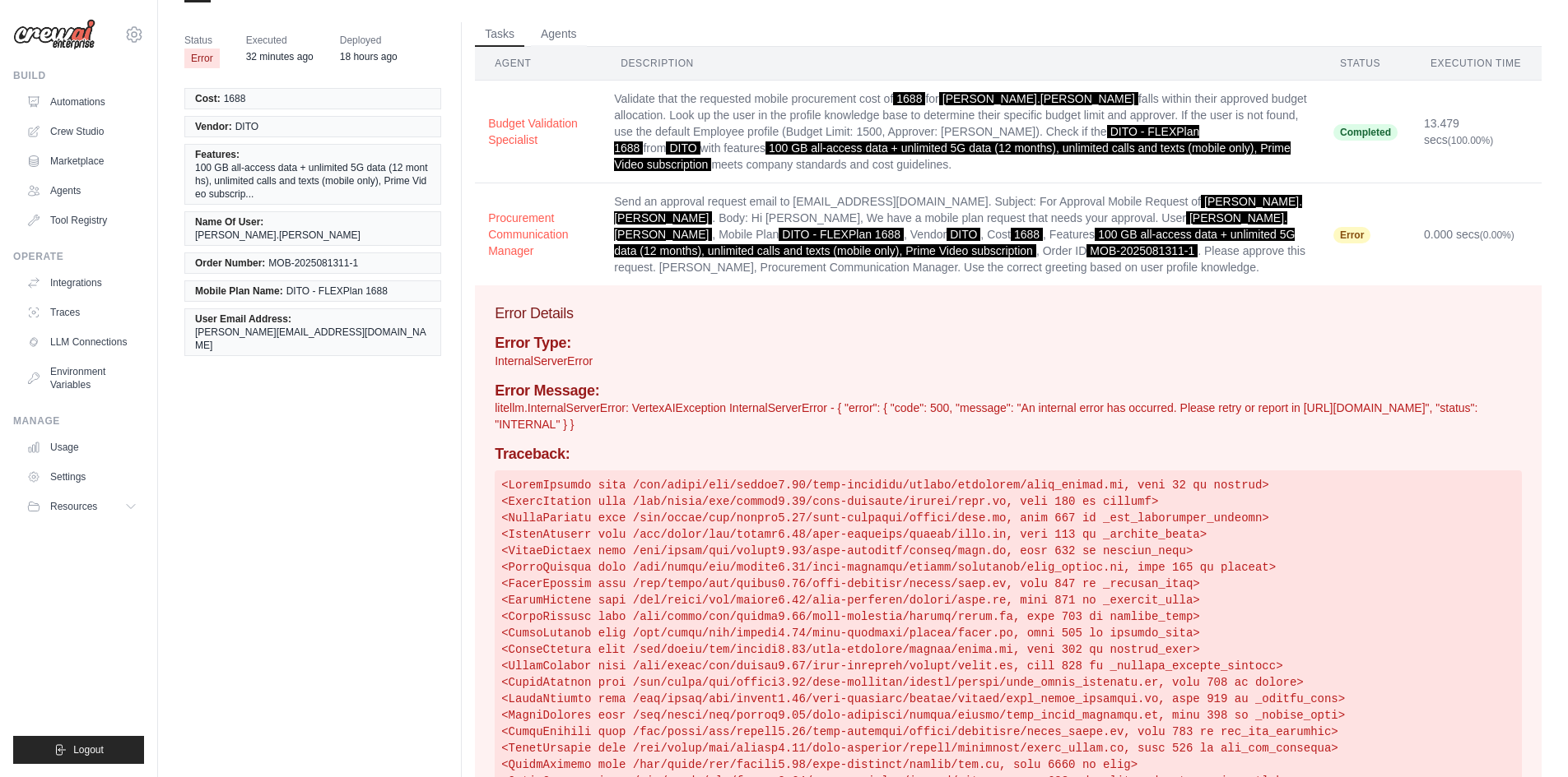
click at [286, 45] on span "Executed" at bounding box center [279, 40] width 67 height 17
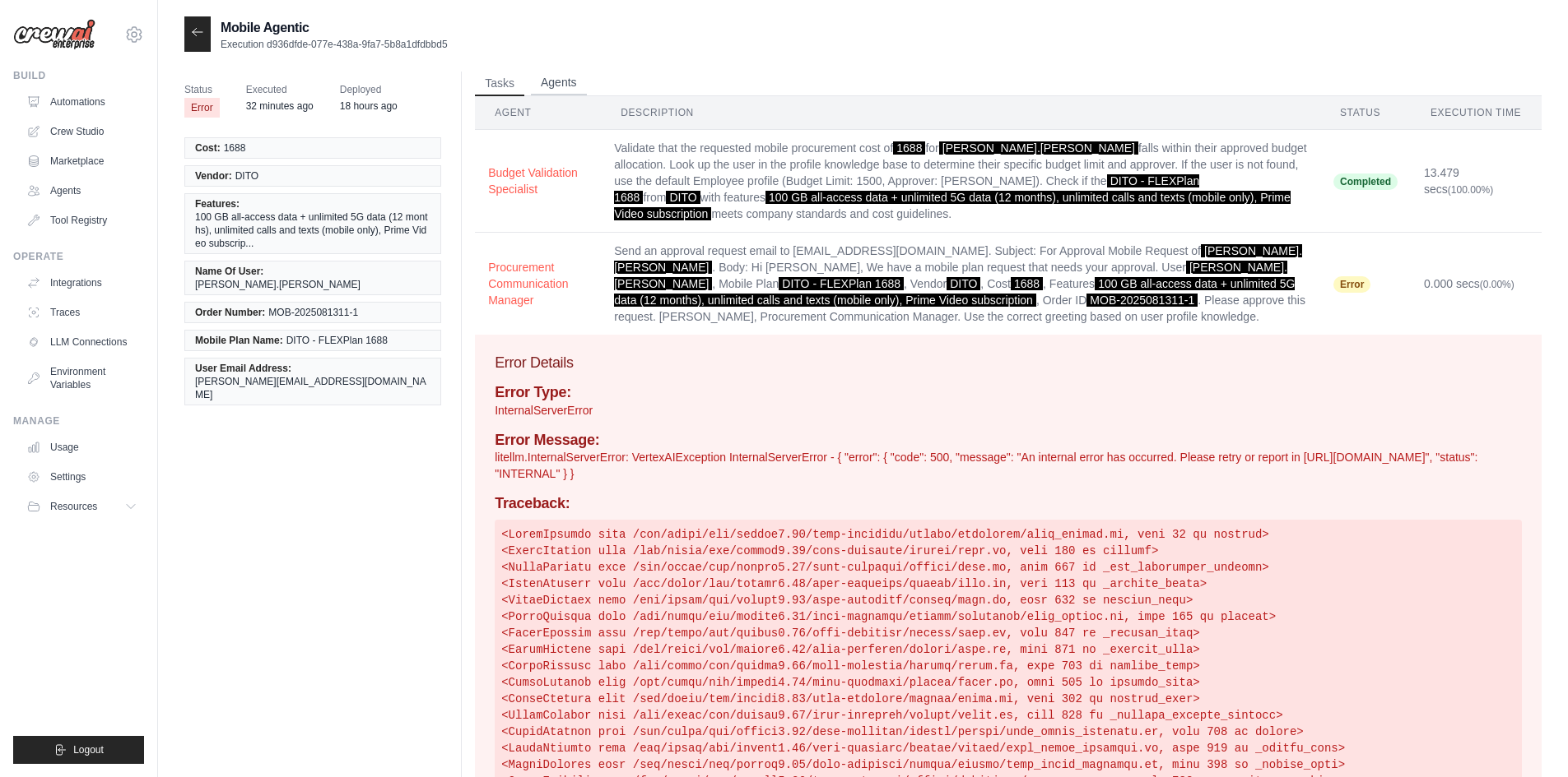
click at [575, 77] on button "Agents" at bounding box center [559, 83] width 56 height 24
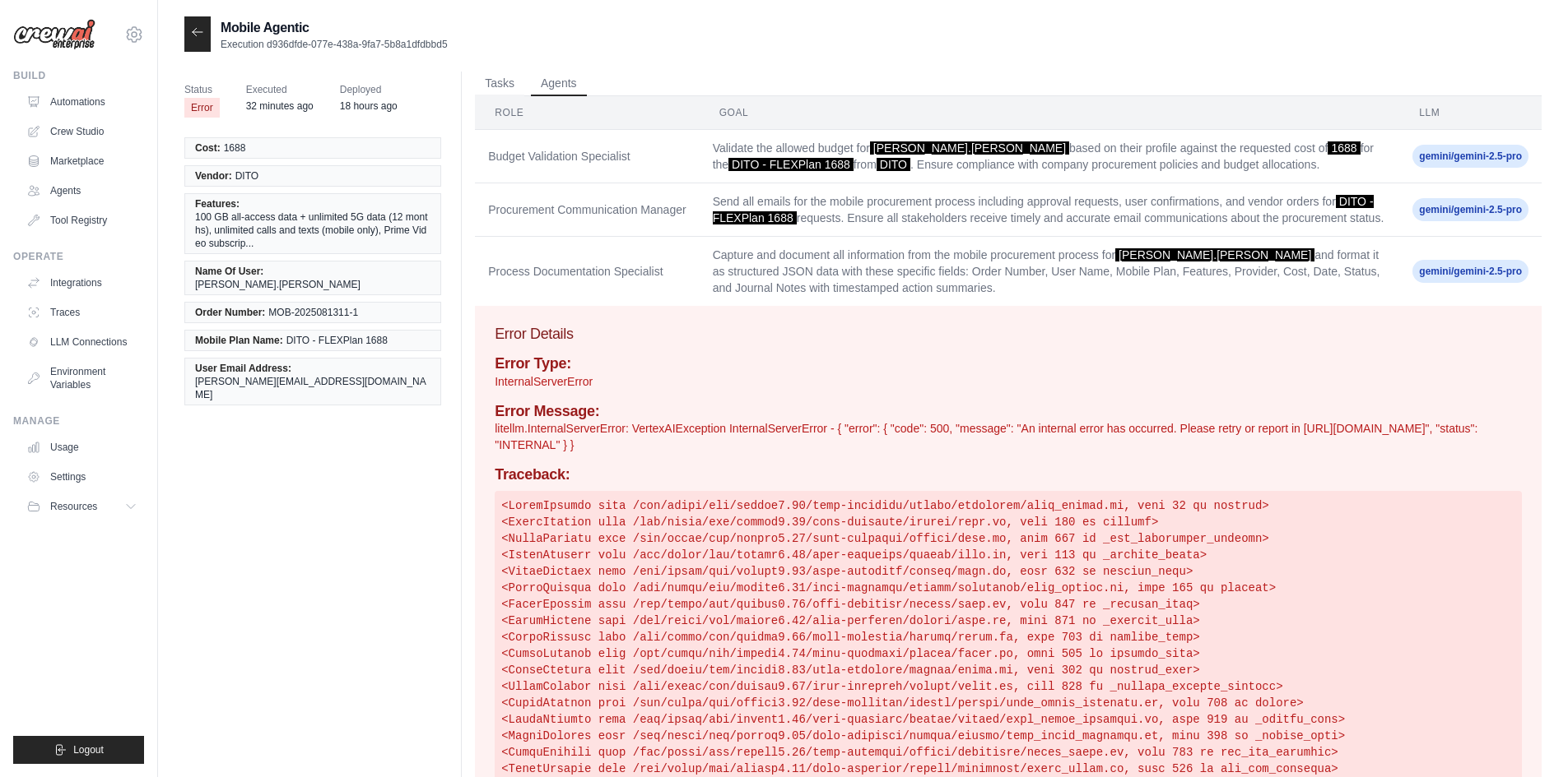
click at [604, 421] on h4 "Error Message:" at bounding box center [1007, 412] width 1027 height 18
click at [498, 74] on button "Tasks" at bounding box center [499, 83] width 50 height 24
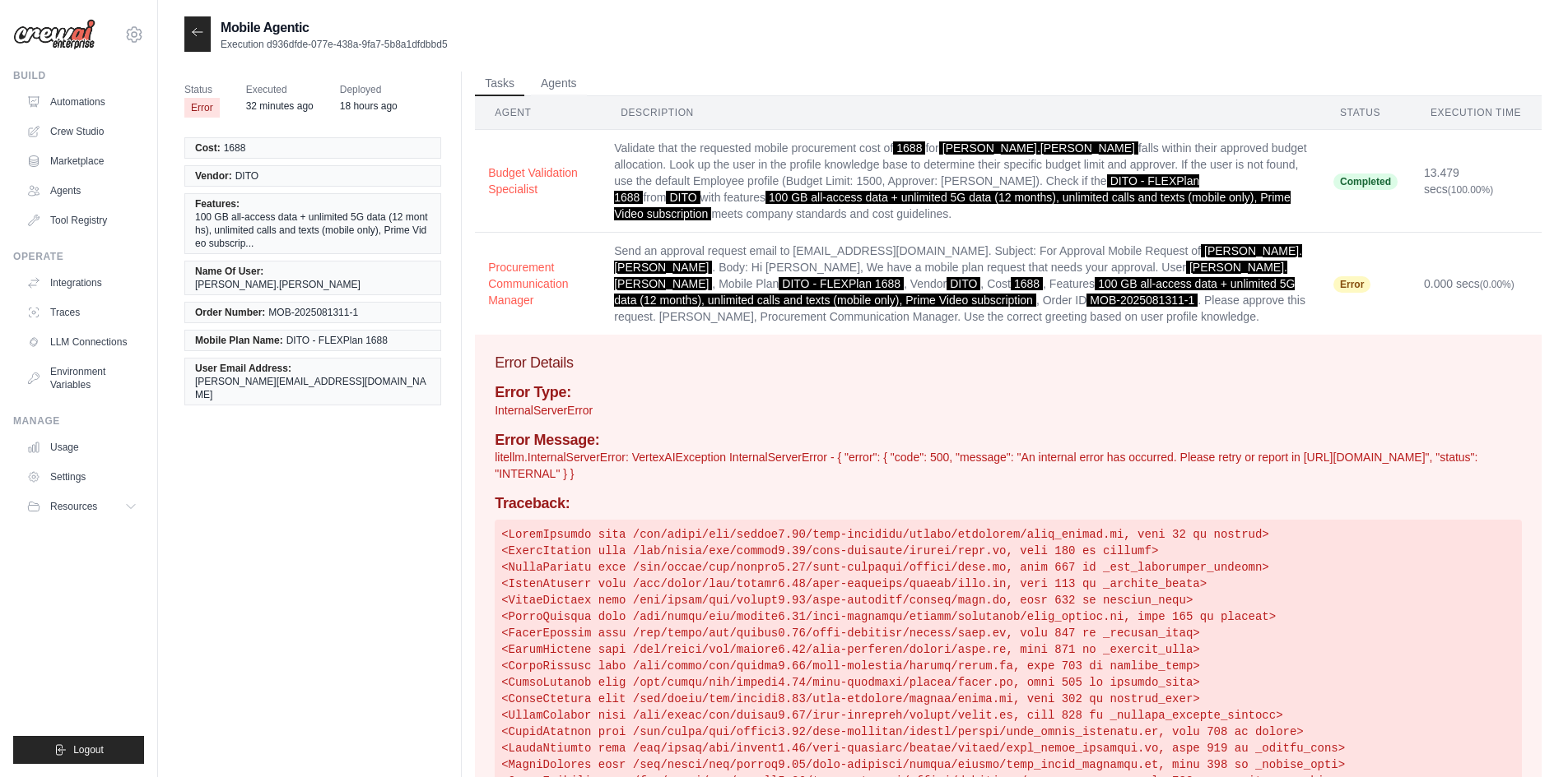
click at [627, 116] on th "Description" at bounding box center [961, 113] width 720 height 34
click at [530, 114] on th "Agent" at bounding box center [537, 113] width 126 height 34
click at [812, 253] on td "Send an approval request email to mobileeisntein@gmail.com. Subject: For Approv…" at bounding box center [961, 284] width 720 height 103
click at [549, 291] on button "Procurement Communication Manager" at bounding box center [537, 283] width 100 height 49
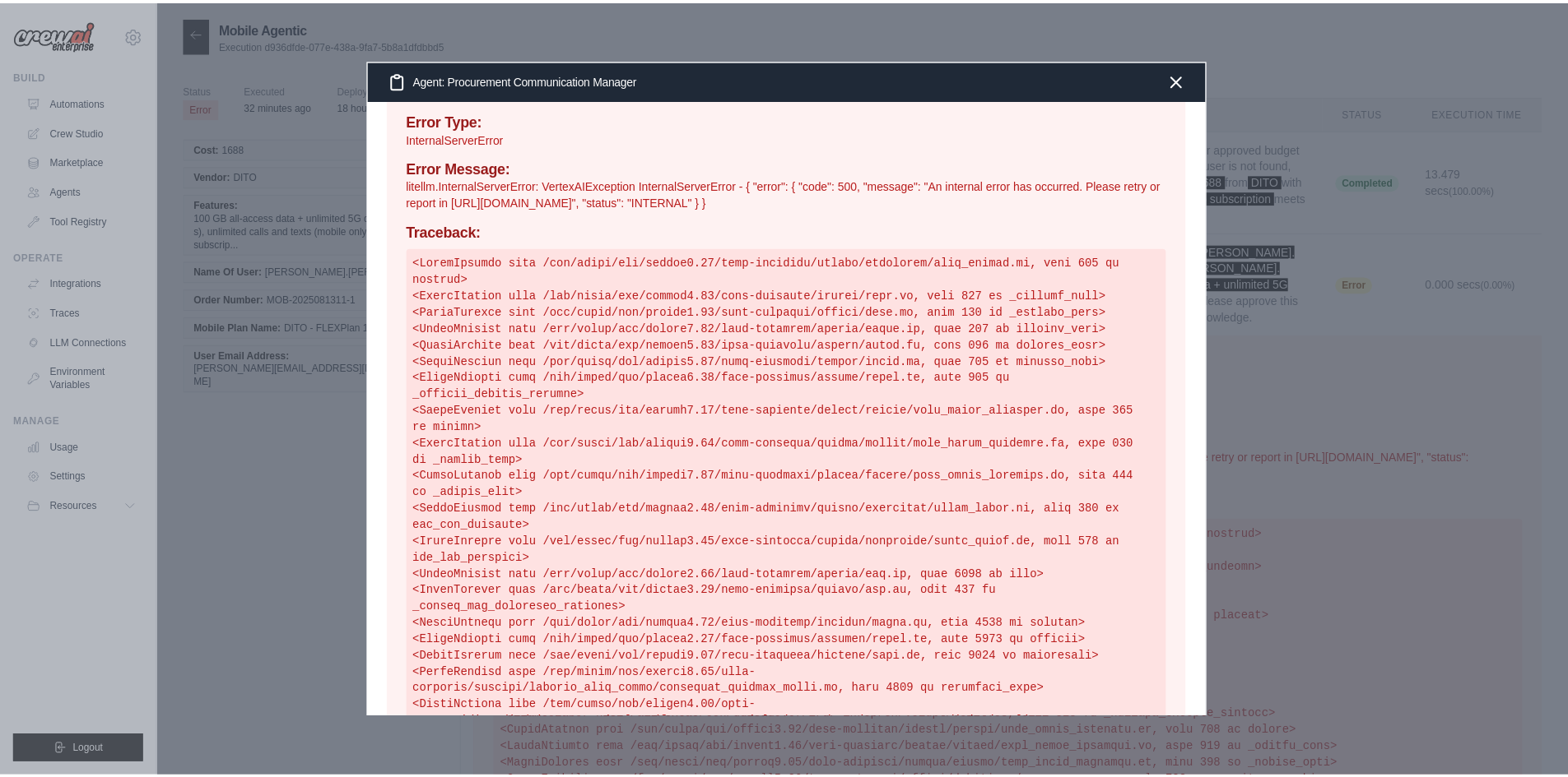
scroll to position [312, 0]
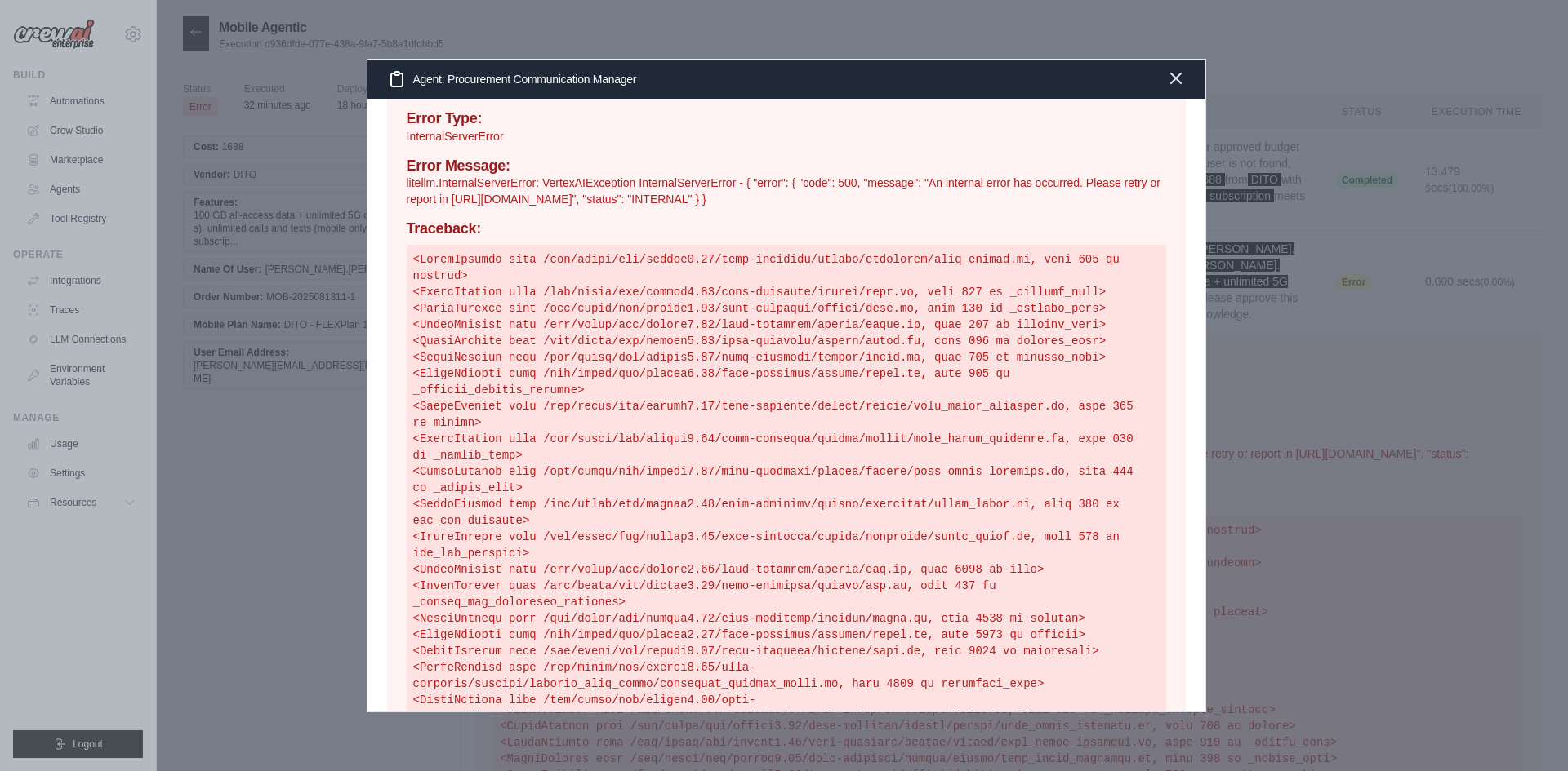
click at [1173, 75] on icon "button" at bounding box center [1176, 78] width 19 height 19
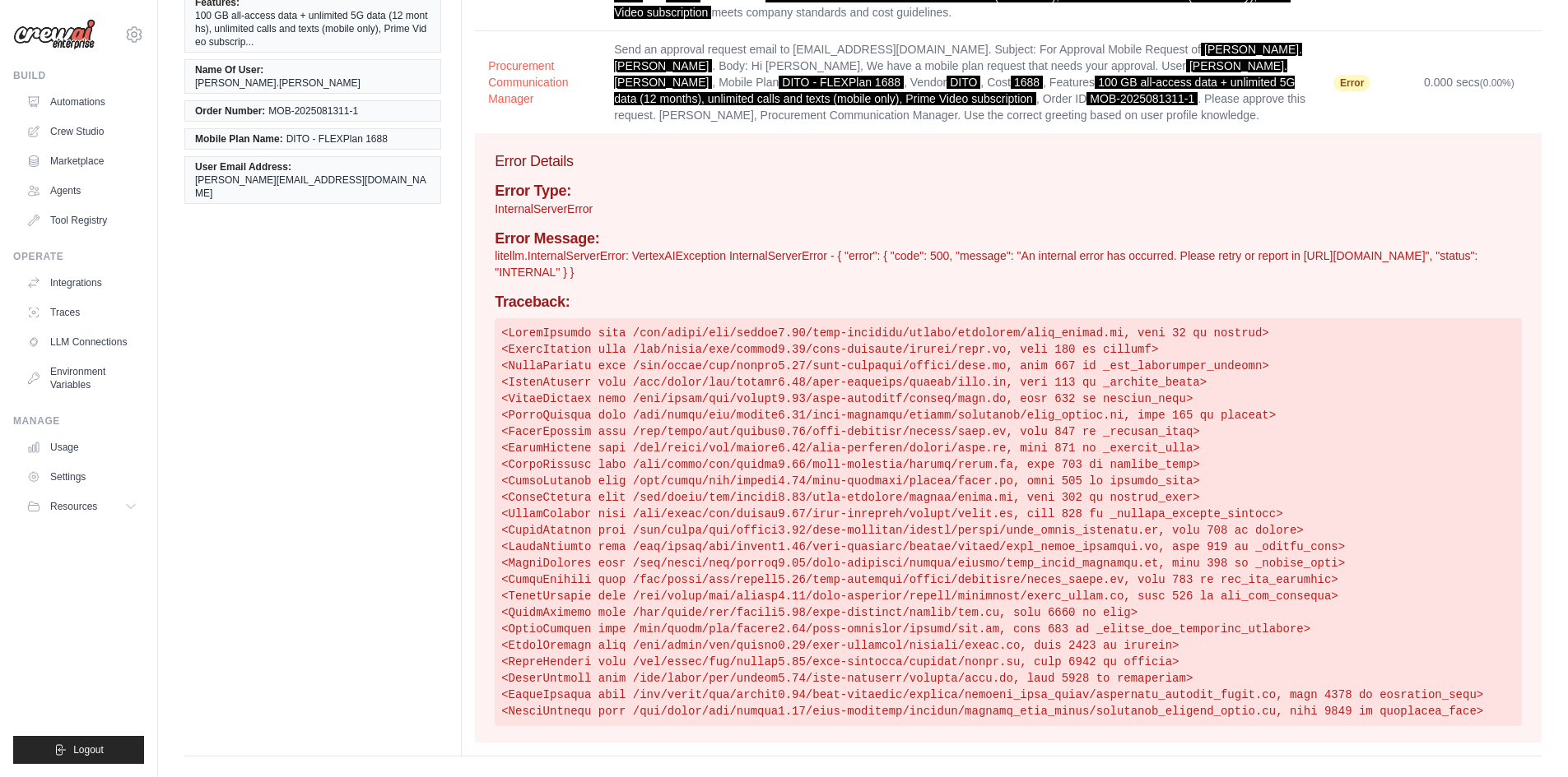
scroll to position [0, 0]
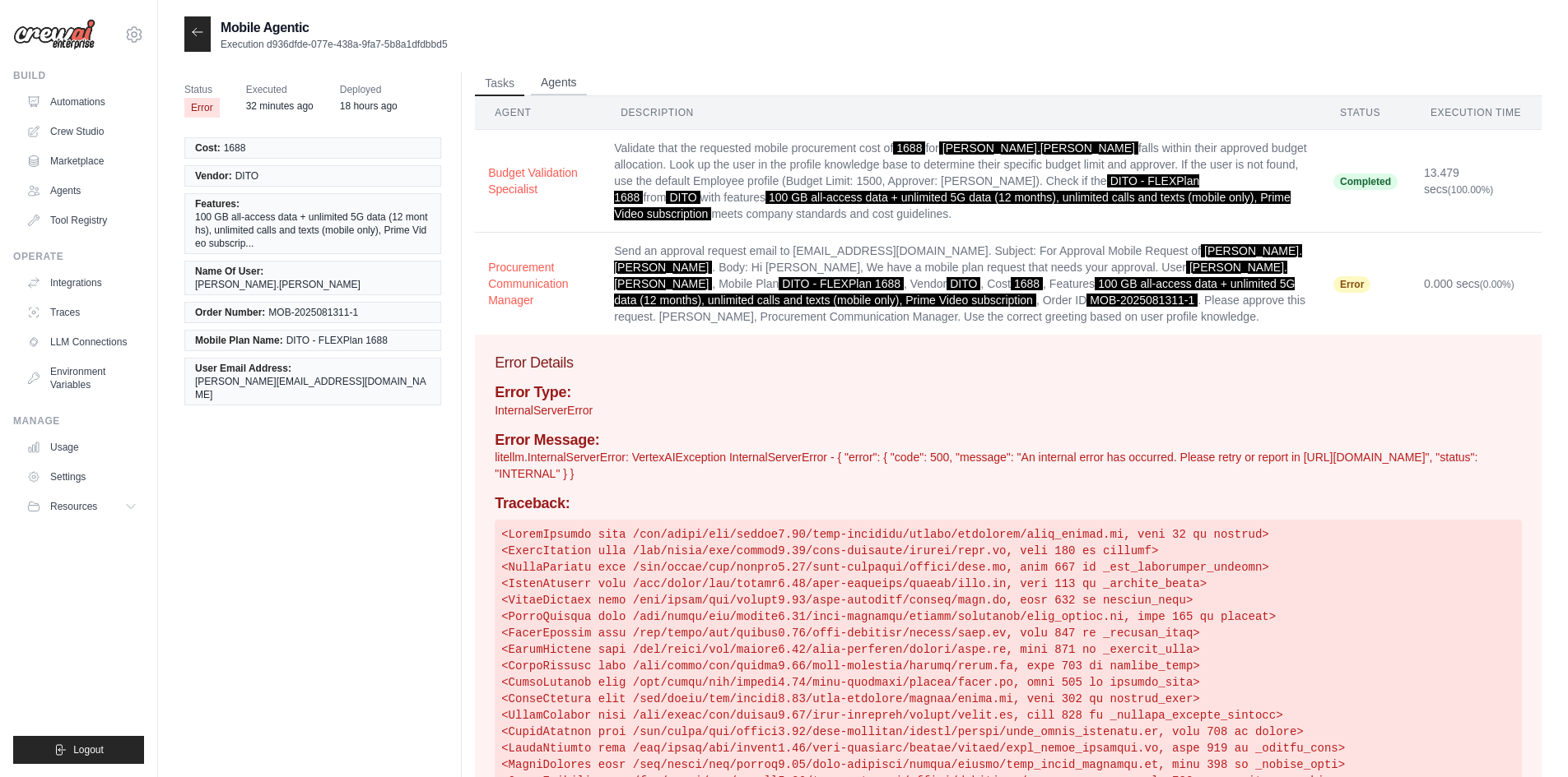
click at [566, 78] on button "Agents" at bounding box center [559, 83] width 56 height 24
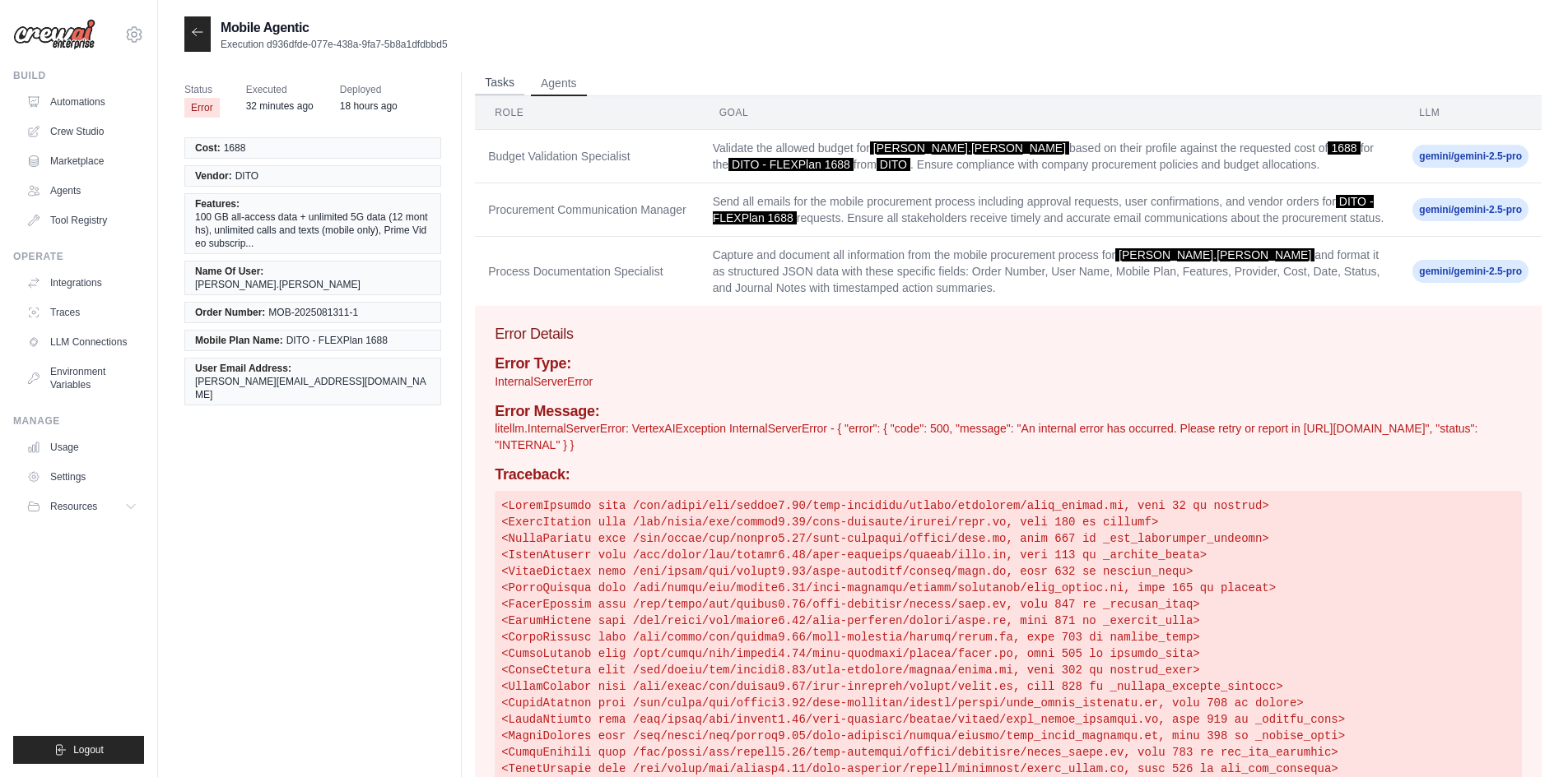
click at [520, 87] on button "Tasks" at bounding box center [499, 83] width 50 height 24
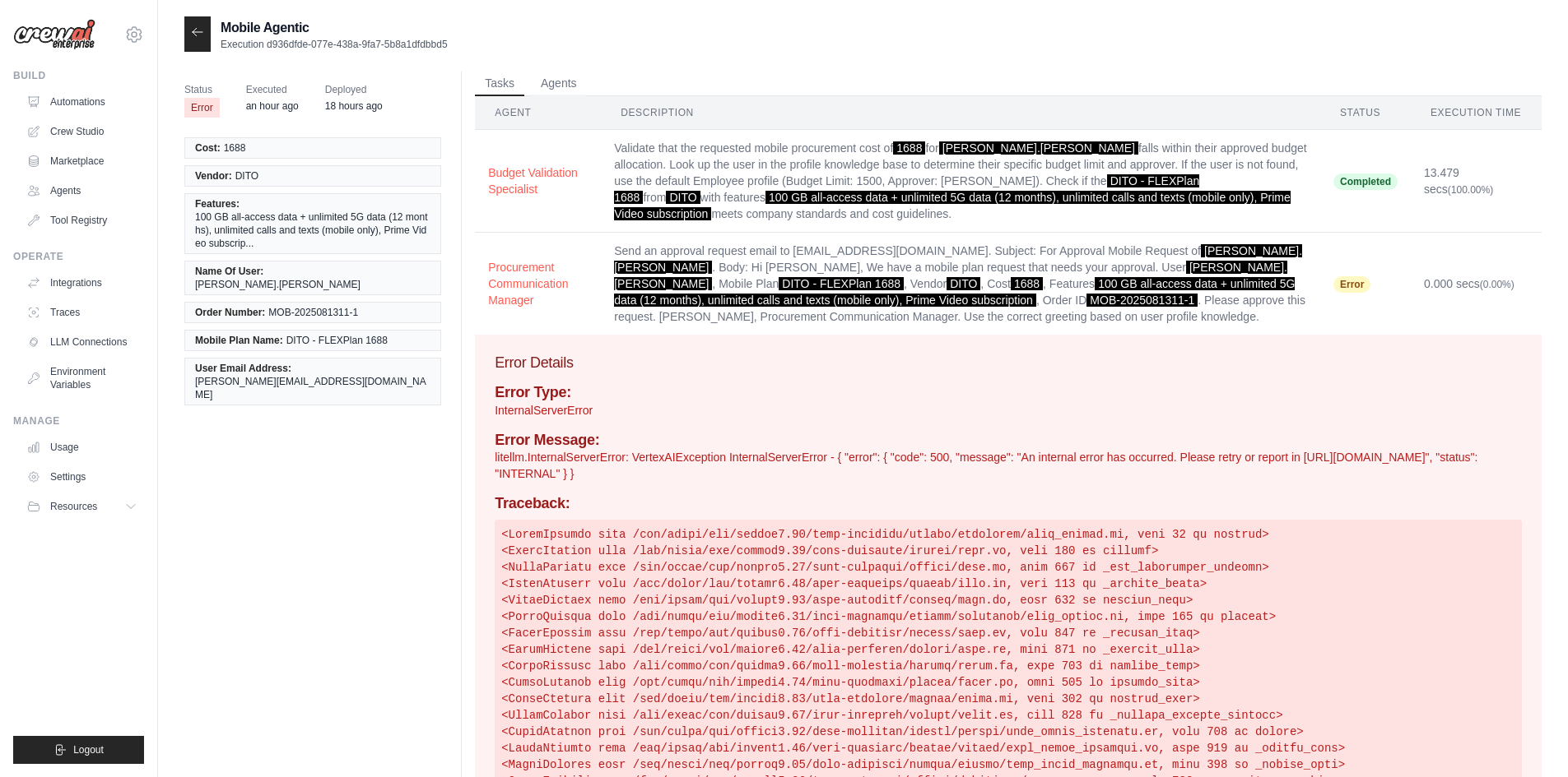
click at [186, 27] on div at bounding box center [197, 35] width 26 height 35
click at [191, 33] on icon at bounding box center [197, 32] width 13 height 13
